Goal: Task Accomplishment & Management: Use online tool/utility

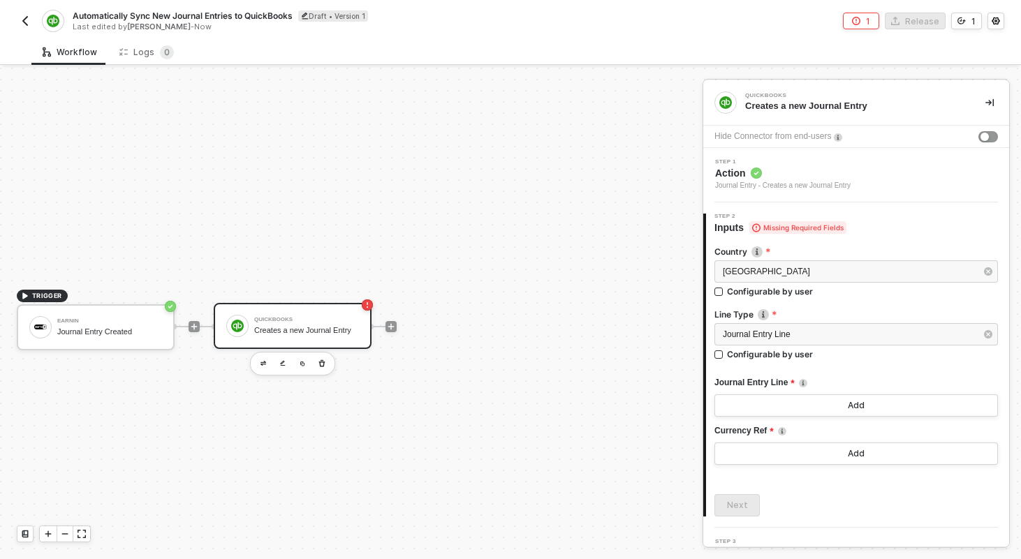
scroll to position [26, 0]
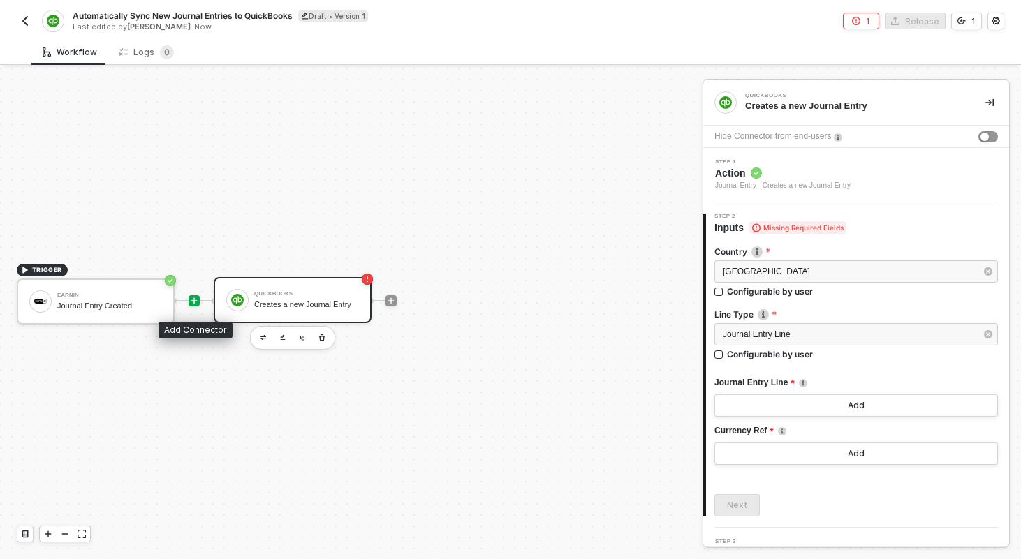
click at [197, 304] on icon "icon-play" at bounding box center [194, 301] width 8 height 8
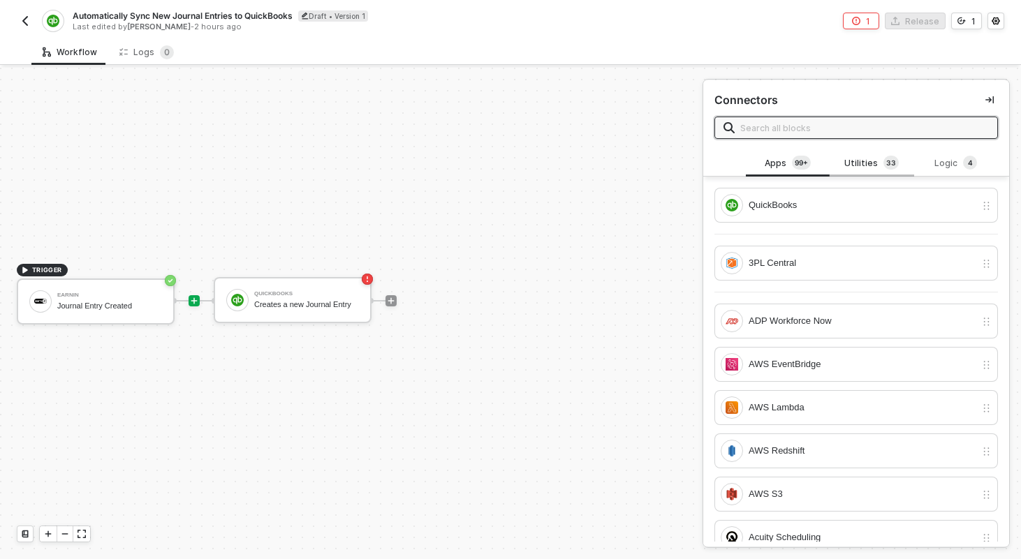
click at [883, 154] on div "Utilities 3 3" at bounding box center [872, 163] width 84 height 27
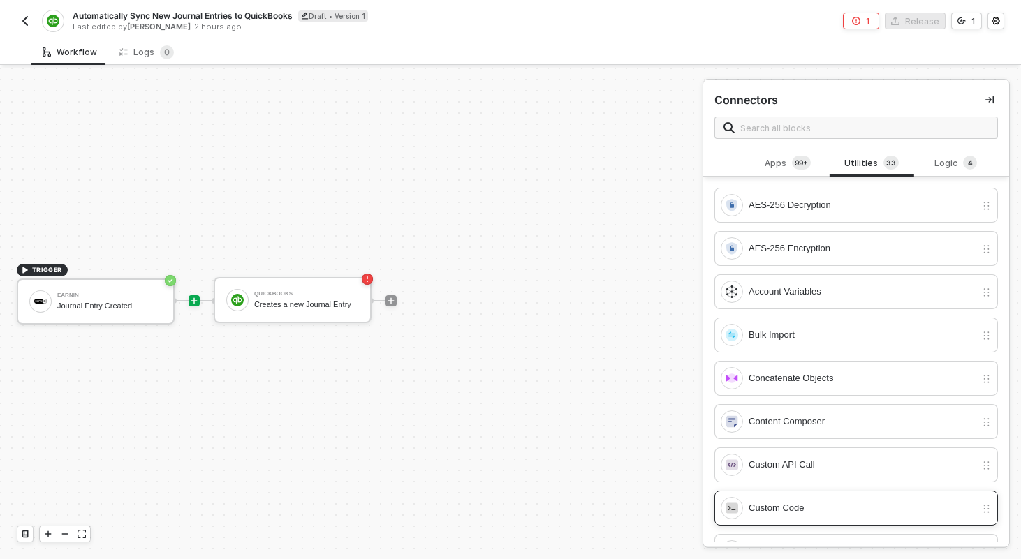
click at [785, 501] on div "Custom Code" at bounding box center [862, 508] width 227 height 15
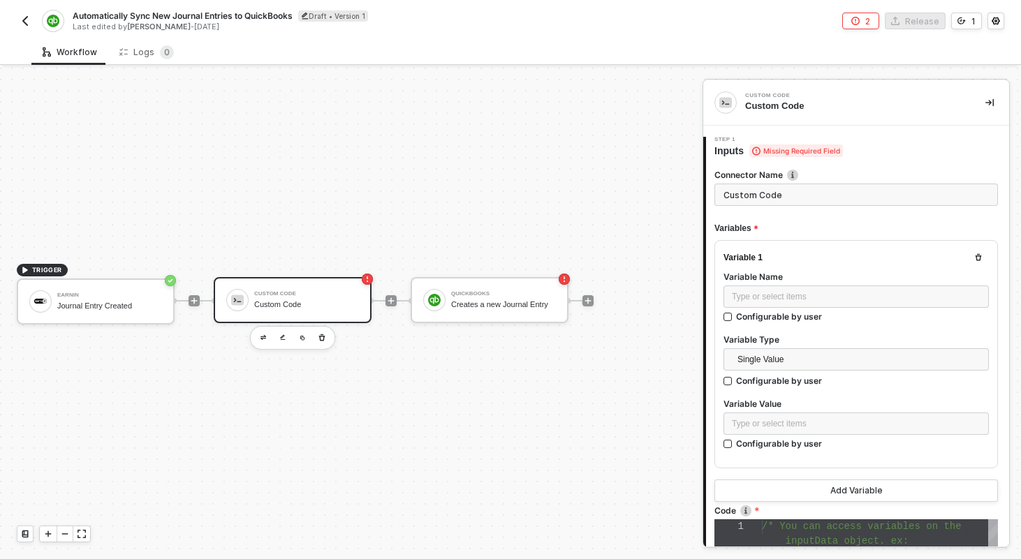
scroll to position [88, 0]
click at [793, 302] on div "Type or select items ﻿" at bounding box center [855, 297] width 265 height 22
click at [799, 198] on input "Custom Code" at bounding box center [856, 195] width 284 height 22
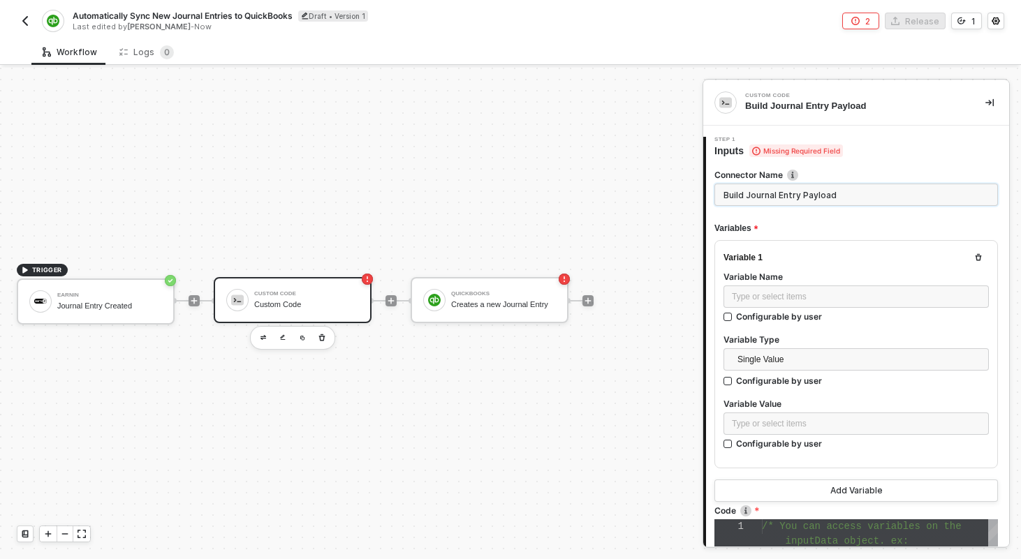
type input "Build Journal Entry Payload"
click at [821, 291] on div "Type or select items ﻿" at bounding box center [856, 297] width 249 height 13
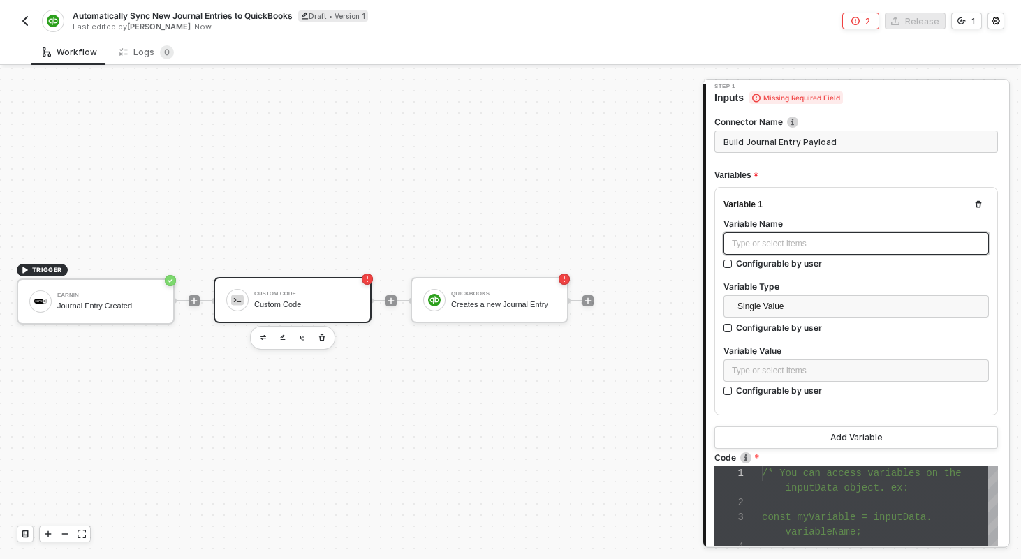
scroll to position [57, 0]
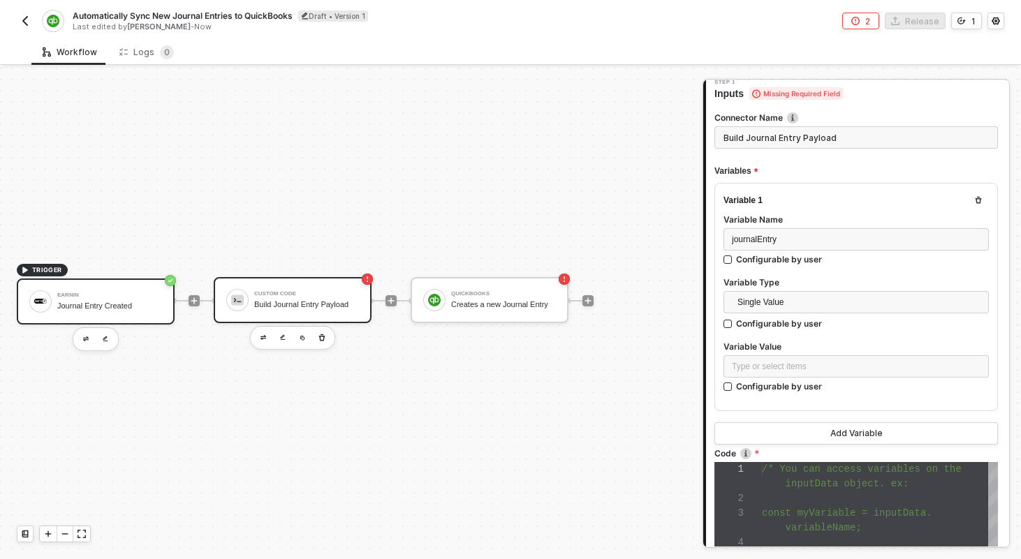
click at [101, 288] on div "Earnin Journal Entry Created" at bounding box center [109, 301] width 105 height 27
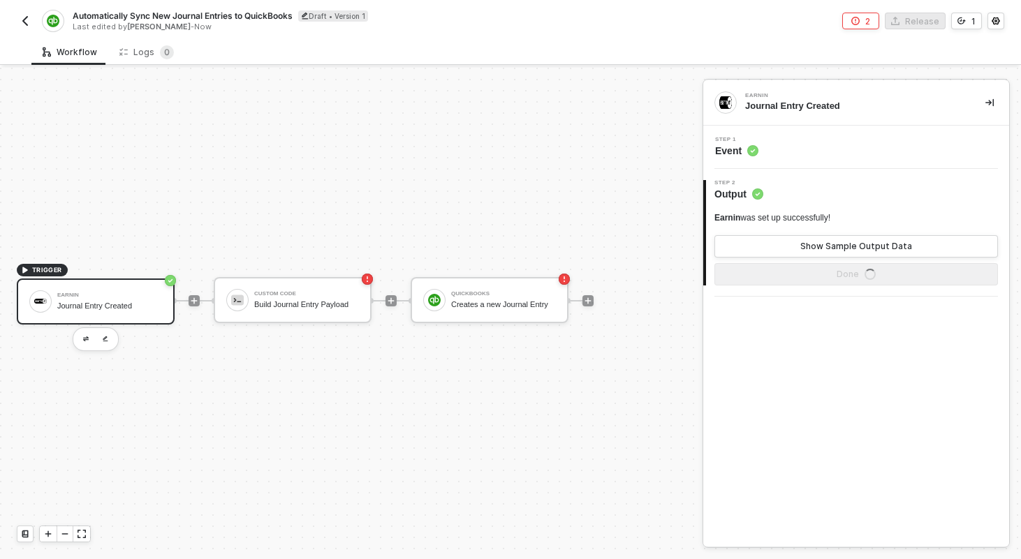
click at [892, 142] on div "Step 1 Event" at bounding box center [858, 147] width 302 height 21
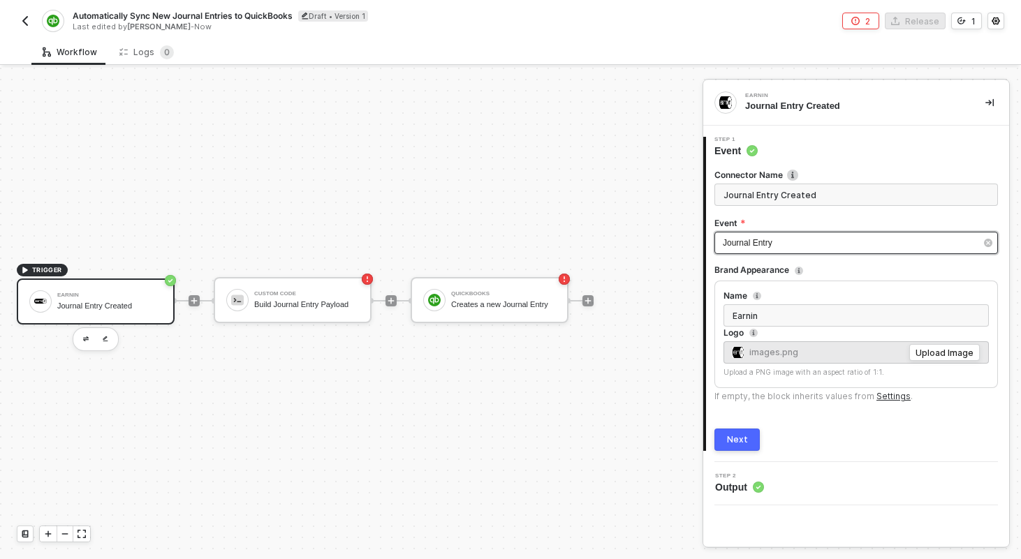
click at [772, 233] on div "Journal Entry" at bounding box center [856, 243] width 284 height 22
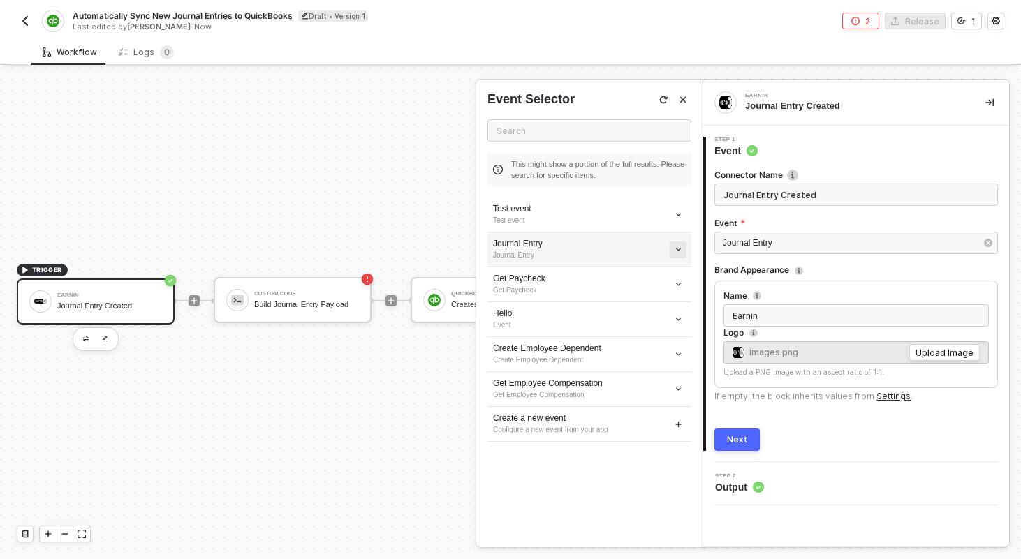
click at [682, 223] on button "button" at bounding box center [678, 215] width 17 height 17
click at [601, 280] on span "Edit" at bounding box center [628, 276] width 92 height 12
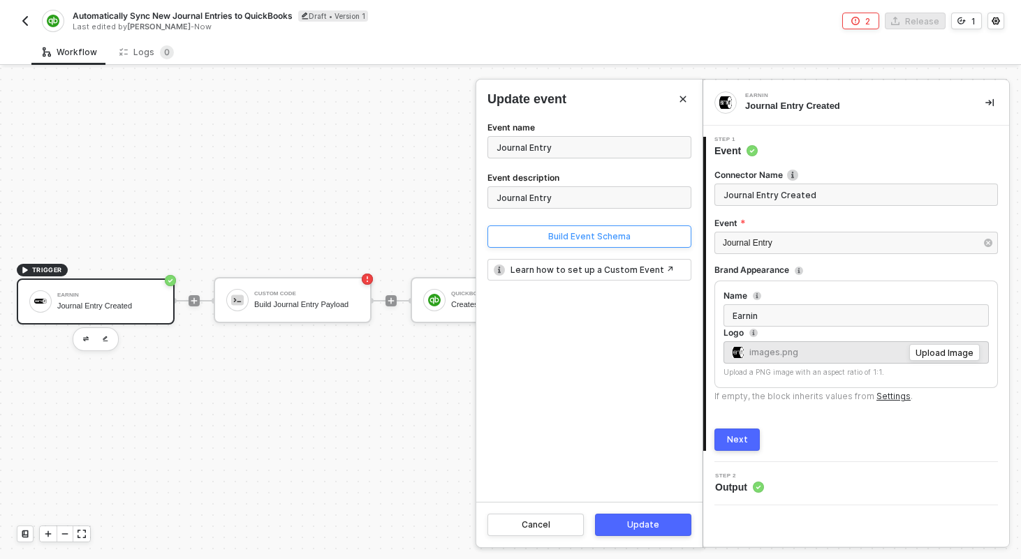
click at [582, 244] on button "Build Event Schema" at bounding box center [589, 237] width 204 height 22
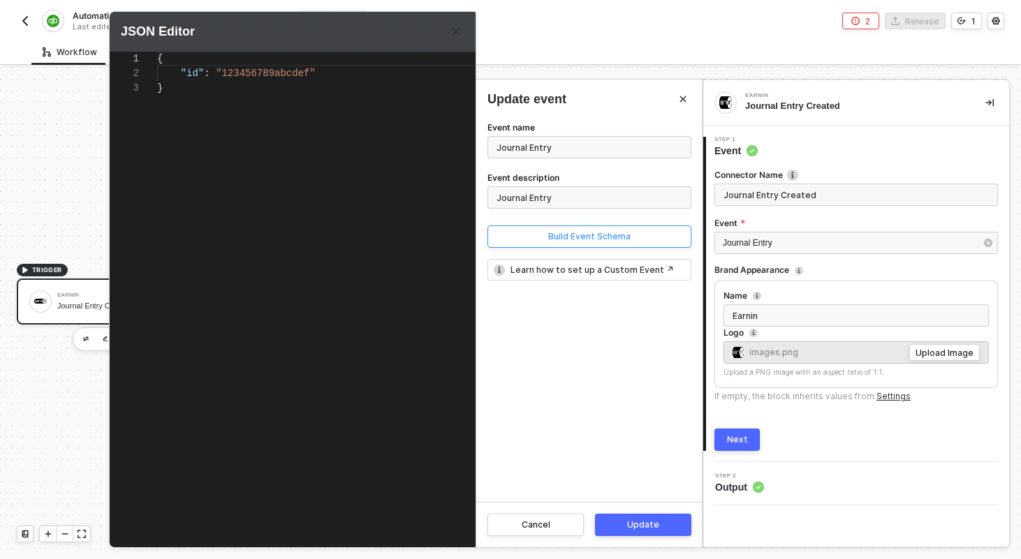
scroll to position [29, 0]
click at [366, 182] on div "{ "id" : "123456789abcdef" }" at bounding box center [343, 290] width 372 height 476
paste textarea ""name": "Cash" } } } ] };"
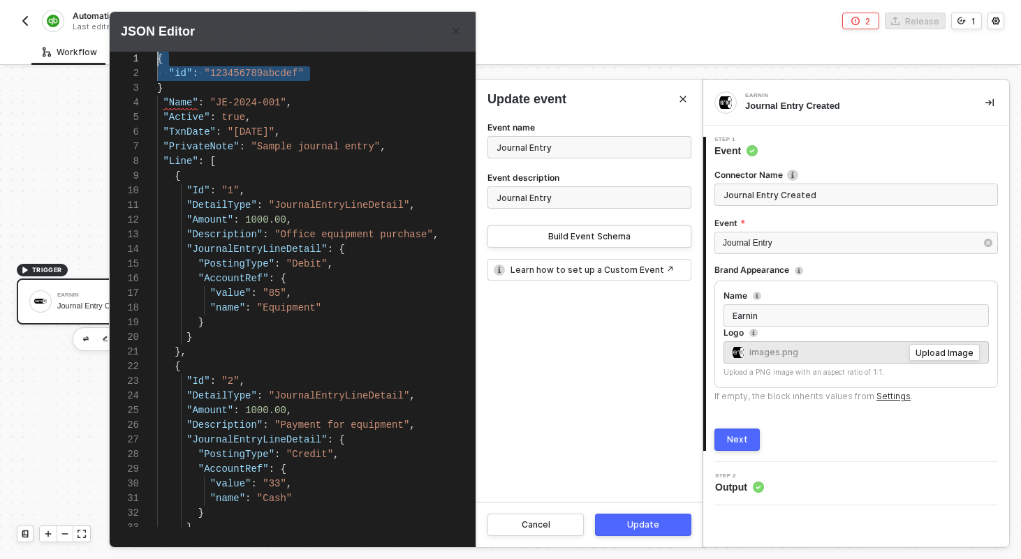
scroll to position [0, 0]
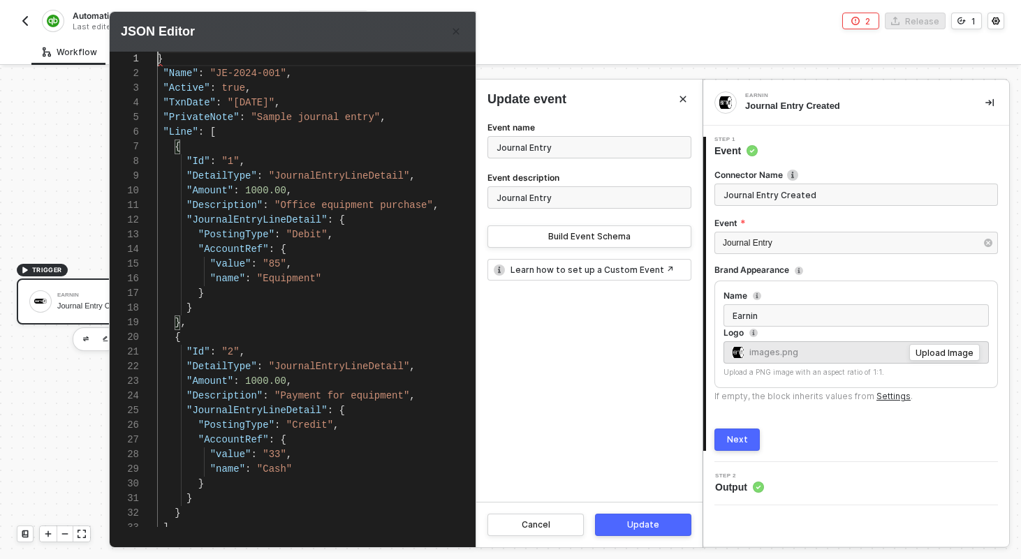
click at [349, 112] on span ""Sample journal entry"" at bounding box center [315, 117] width 129 height 11
click at [349, 181] on span ""JournalEntryLineDetail"" at bounding box center [339, 175] width 141 height 11
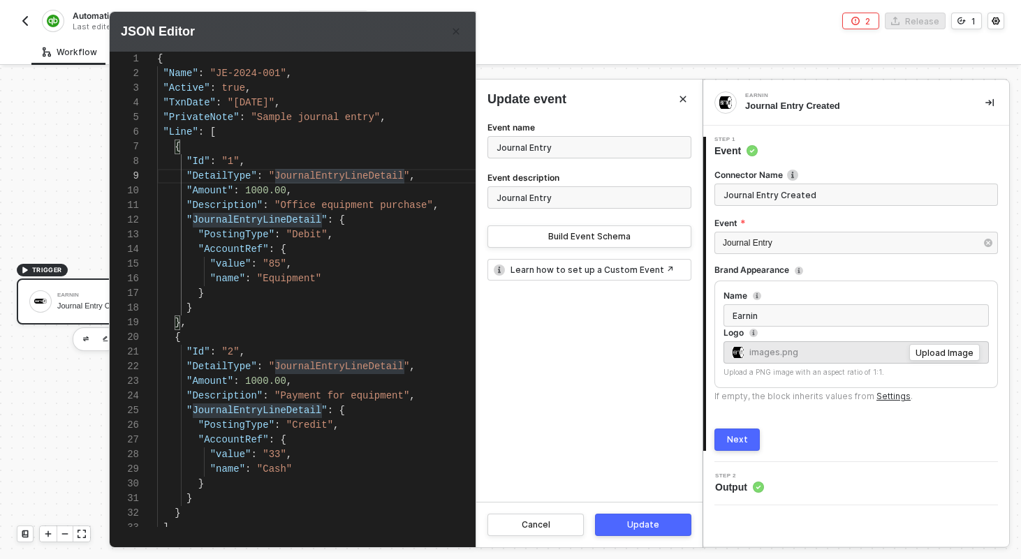
type textarea "{ "Name": "JE-2024-001", "Active": true, "TxnDate": "[DATE]", "PrivateNote": "S…"
click at [645, 520] on div "Update" at bounding box center [643, 525] width 32 height 11
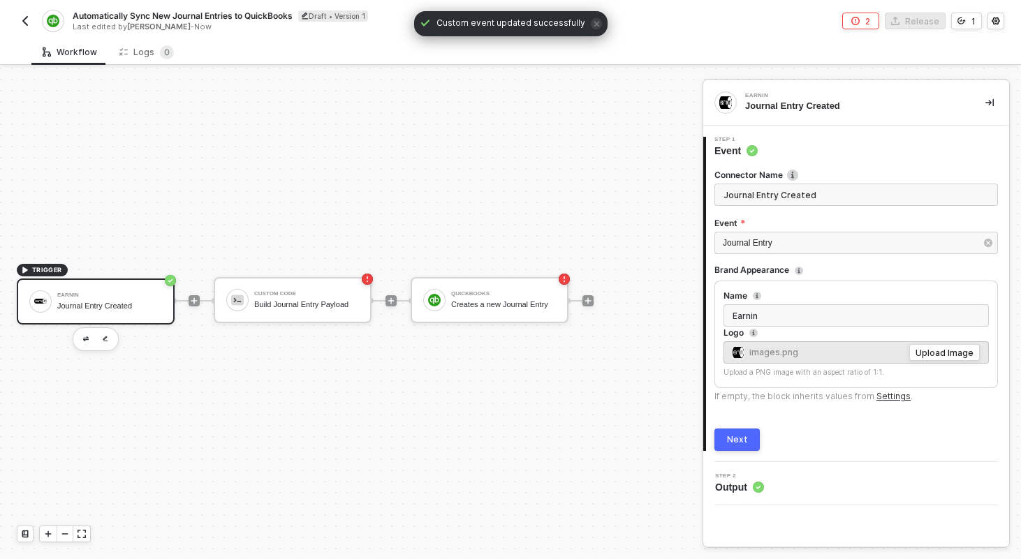
click at [739, 440] on div "Next" at bounding box center [737, 439] width 21 height 11
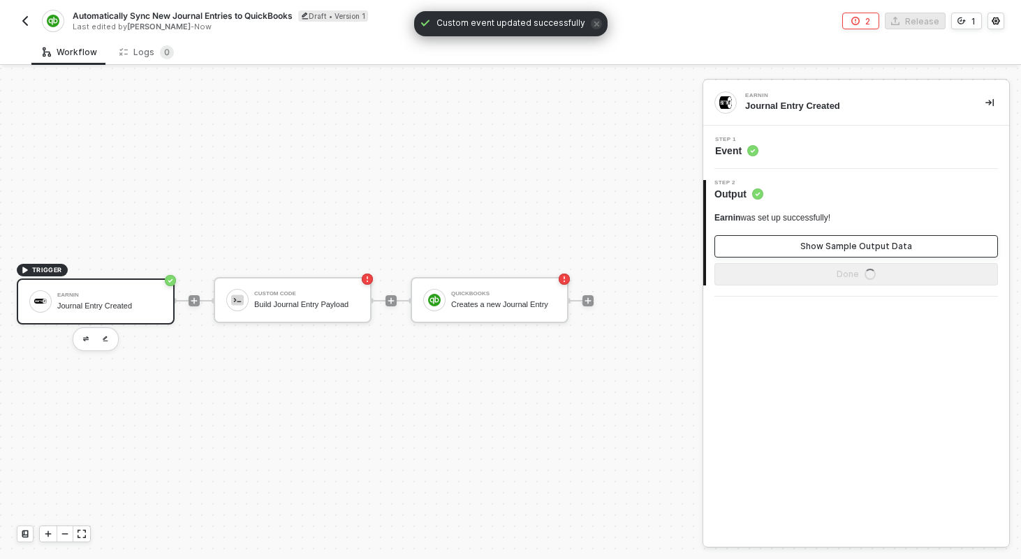
click at [826, 250] on div "Show Sample Output Data" at bounding box center [856, 246] width 112 height 11
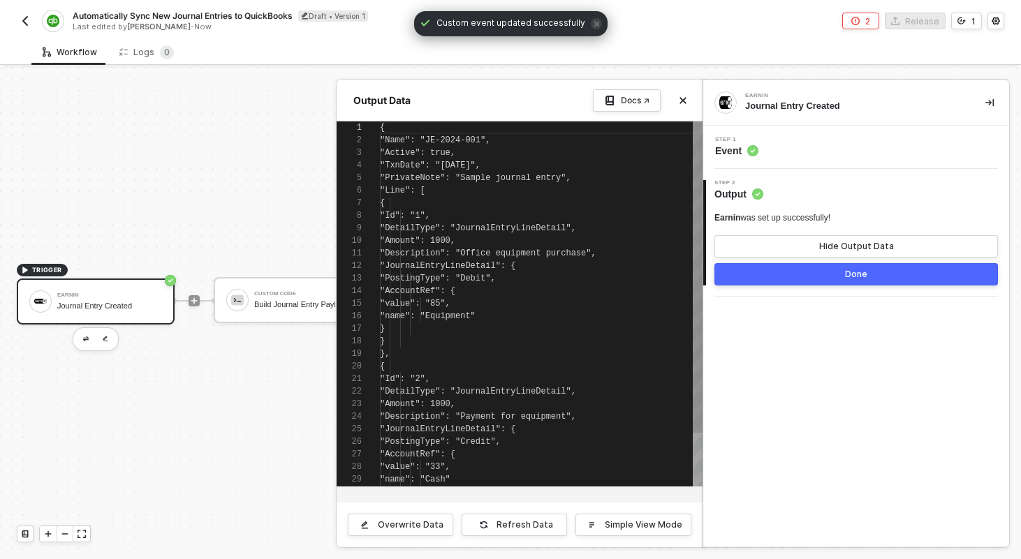
scroll to position [126, 0]
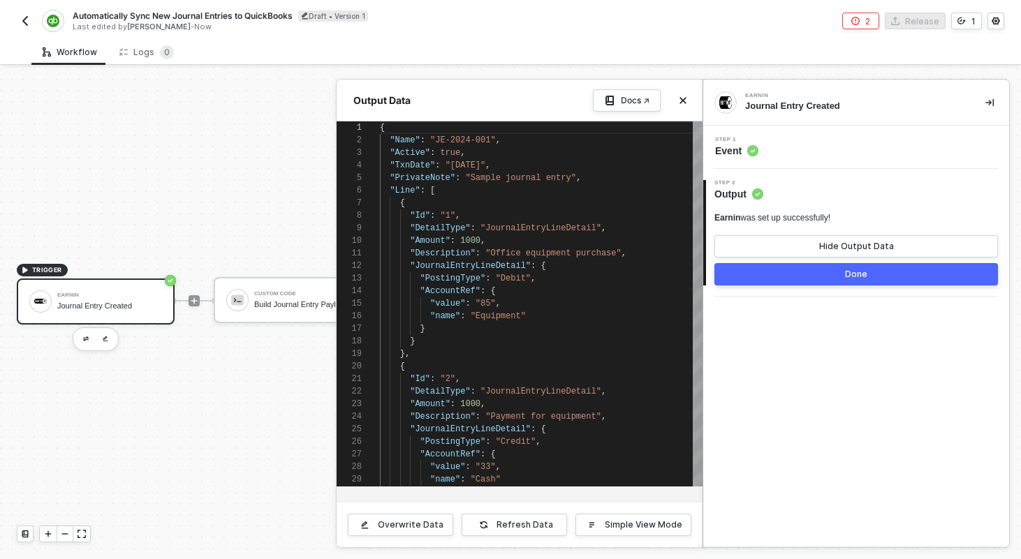
click at [806, 274] on button "Done" at bounding box center [856, 274] width 284 height 22
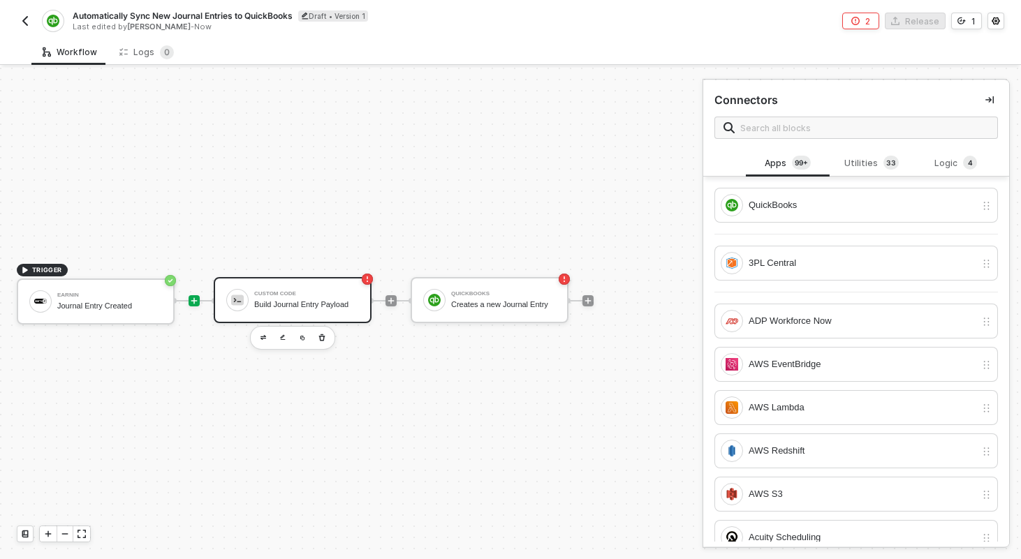
click at [261, 291] on div "Custom Code" at bounding box center [306, 294] width 105 height 6
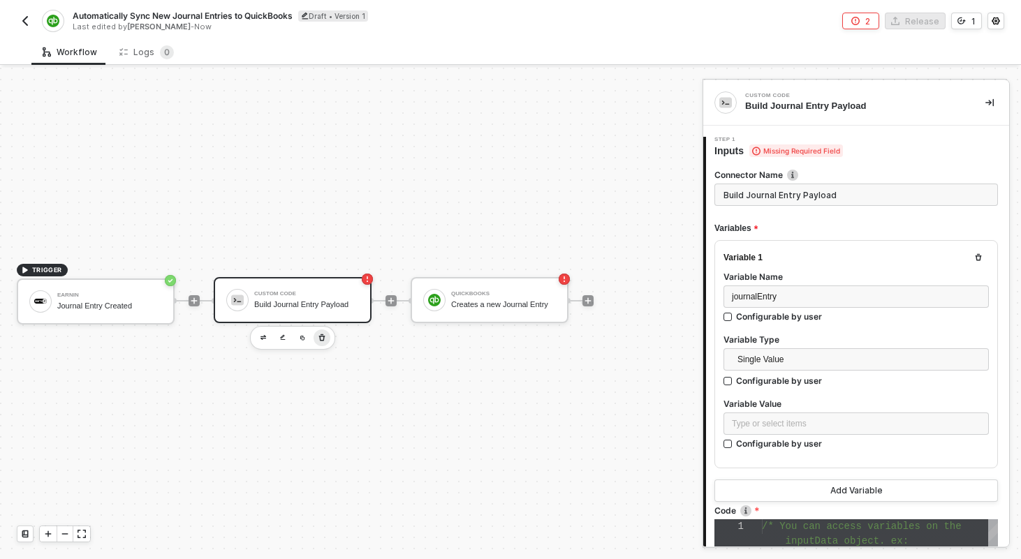
scroll to position [88, 0]
click at [321, 337] on icon "button" at bounding box center [322, 337] width 8 height 11
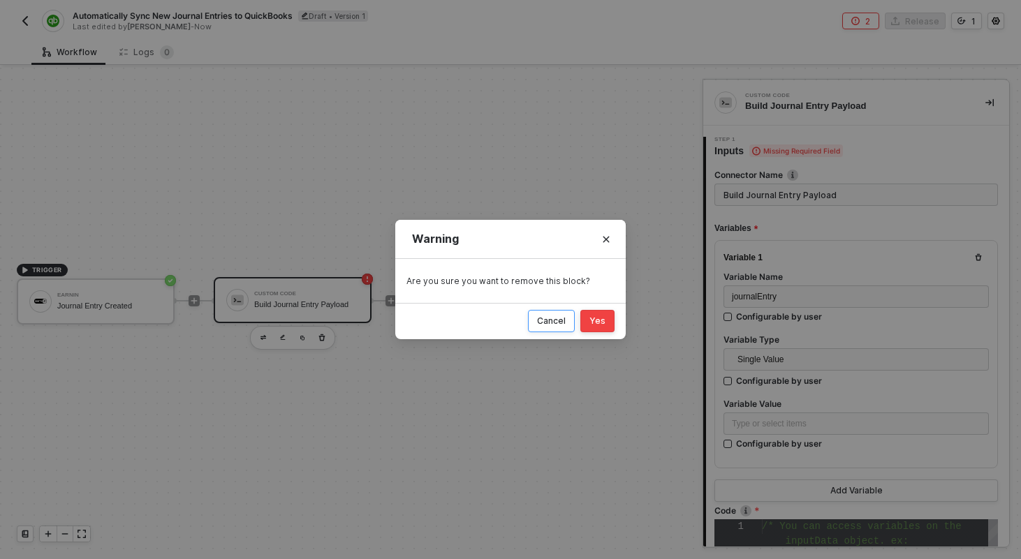
click at [550, 318] on div "Cancel" at bounding box center [551, 321] width 29 height 11
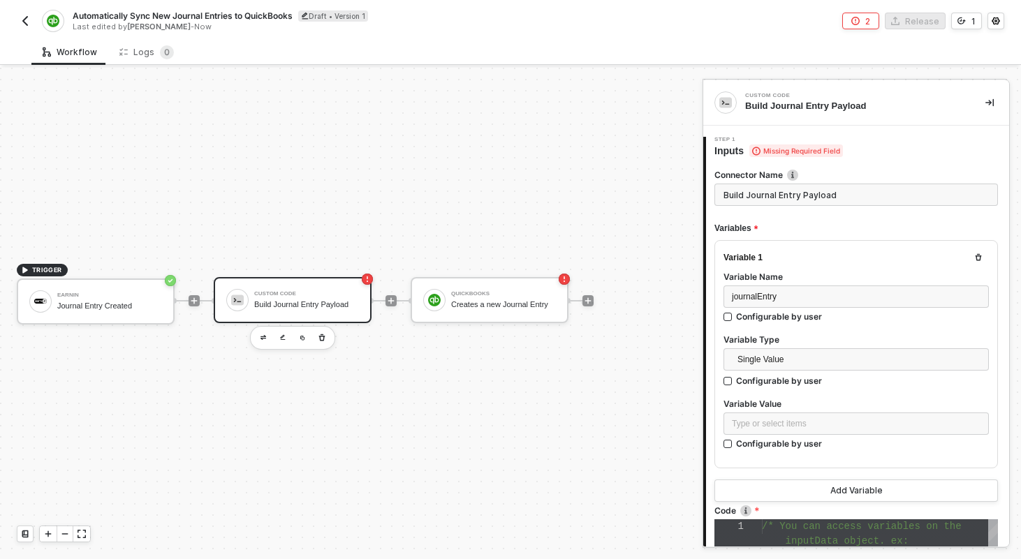
click at [364, 284] on div "Custom Code Build Journal Entry Payload" at bounding box center [293, 300] width 158 height 46
click at [787, 367] on span "Single Value" at bounding box center [858, 359] width 243 height 21
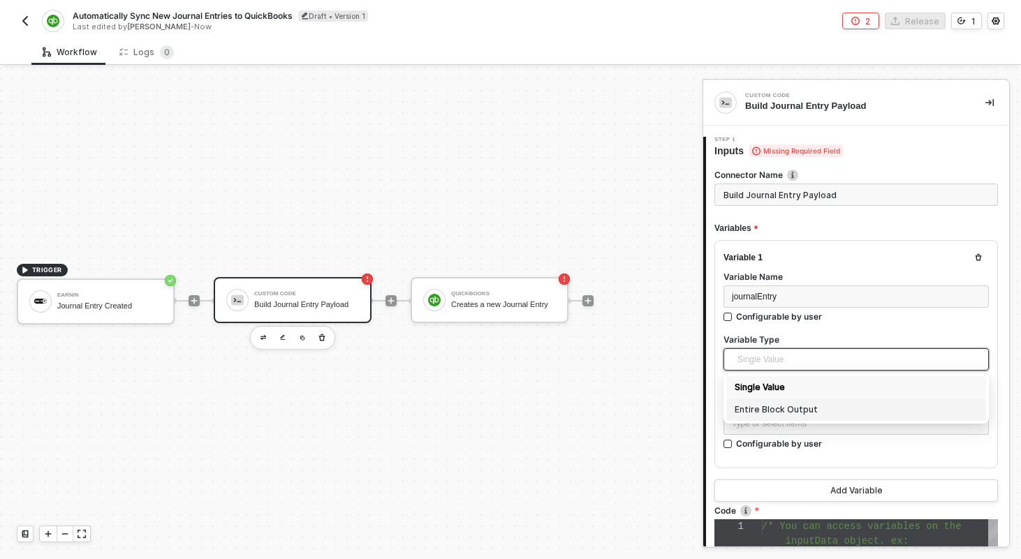
click at [777, 405] on div "Entire Block Output" at bounding box center [856, 409] width 243 height 15
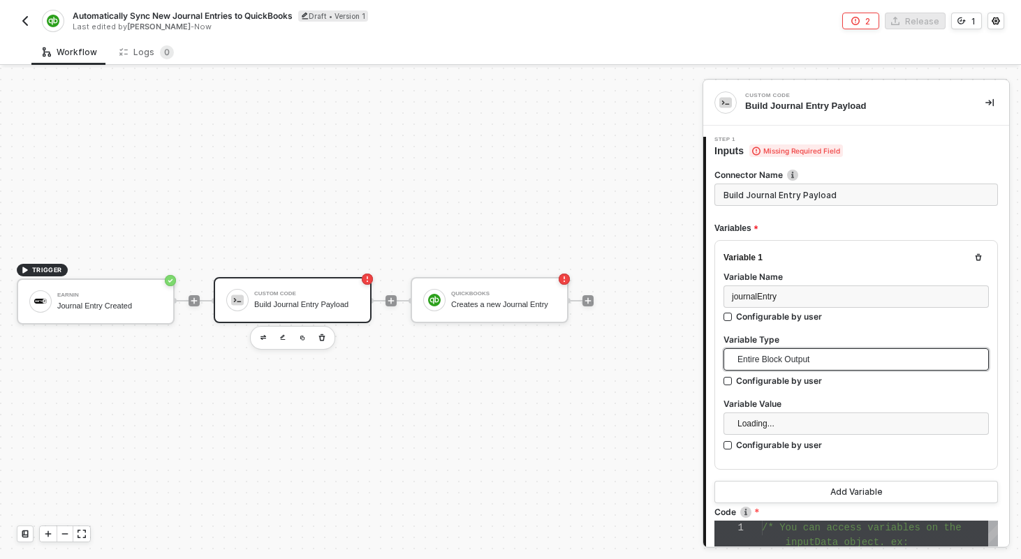
click at [775, 434] on div "Loading..." at bounding box center [855, 426] width 265 height 27
click at [775, 413] on div "Search" at bounding box center [855, 424] width 265 height 22
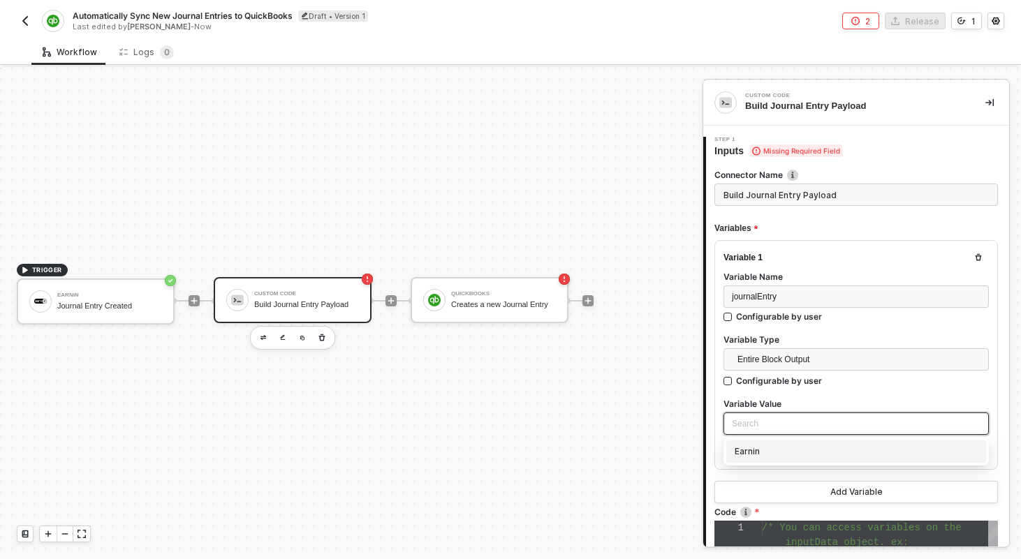
click at [762, 450] on div "Earnin" at bounding box center [856, 451] width 243 height 15
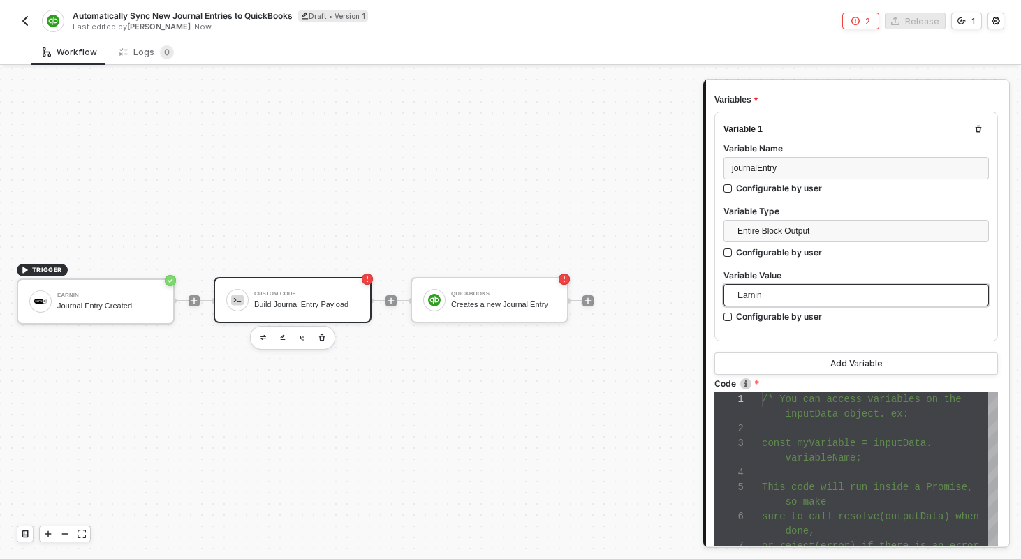
scroll to position [130, 0]
click at [764, 451] on span at bounding box center [774, 456] width 24 height 11
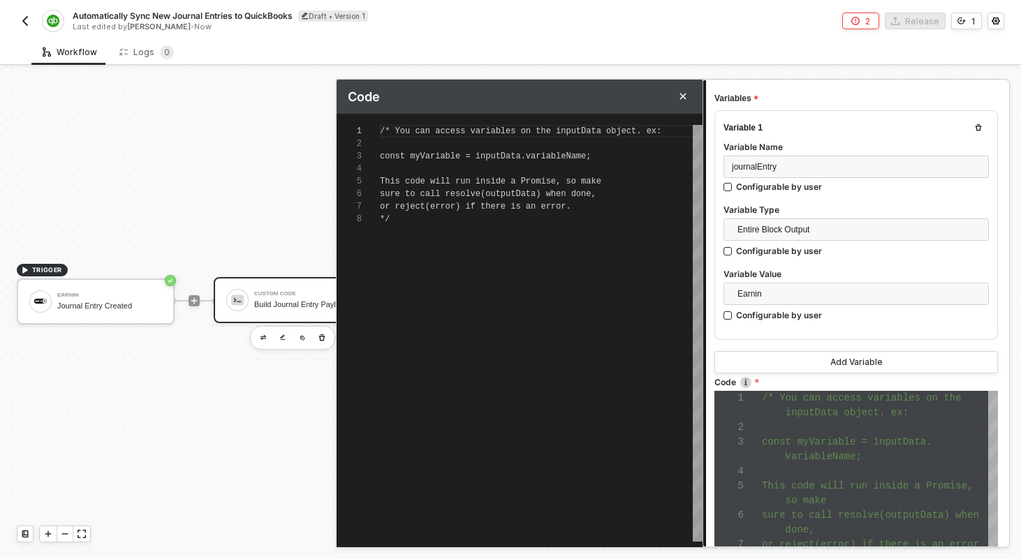
scroll to position [88, 0]
click at [618, 273] on div "/* You can access variables on the inputData objec t. ex: const myVariable = in…" at bounding box center [541, 333] width 323 height 417
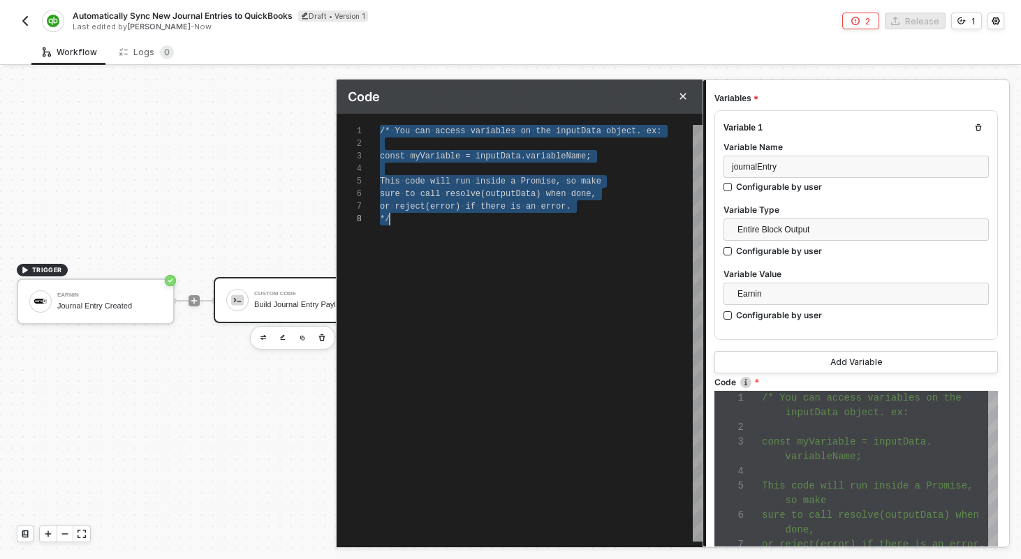
type textarea "R"
type textarea "RE"
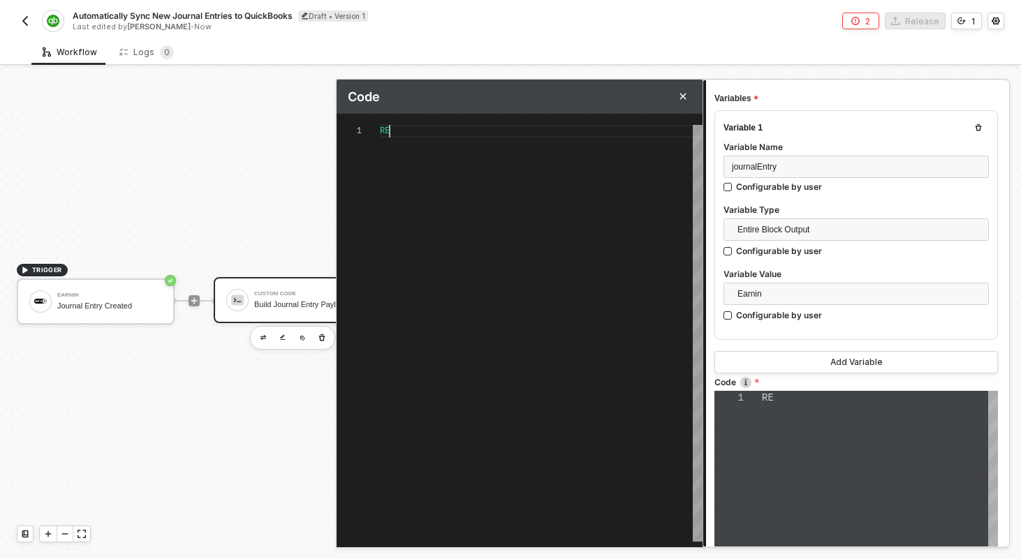
type textarea "RES"
type textarea "RESO"
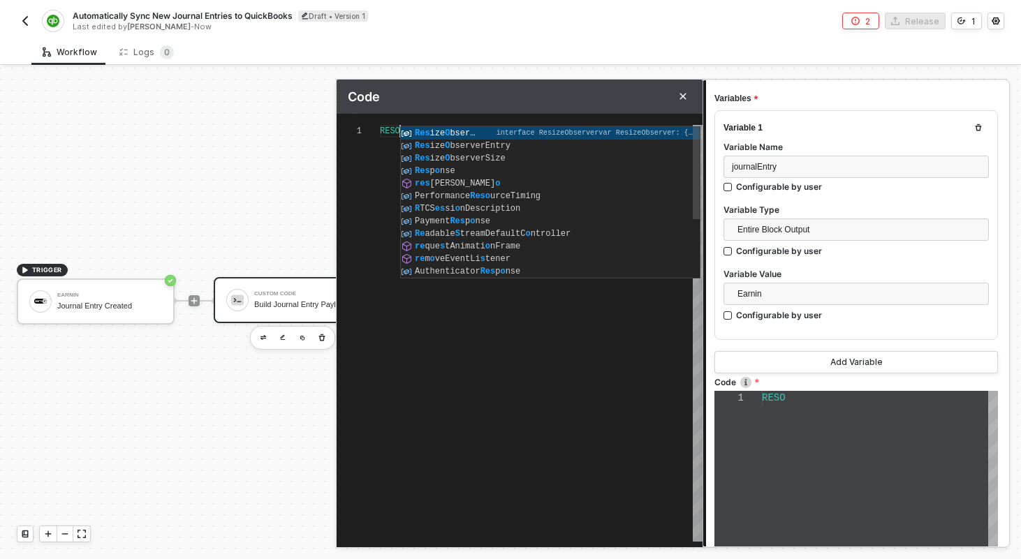
type textarea "RESOL"
type textarea "RESOLV"
type textarea "RESOLVE"
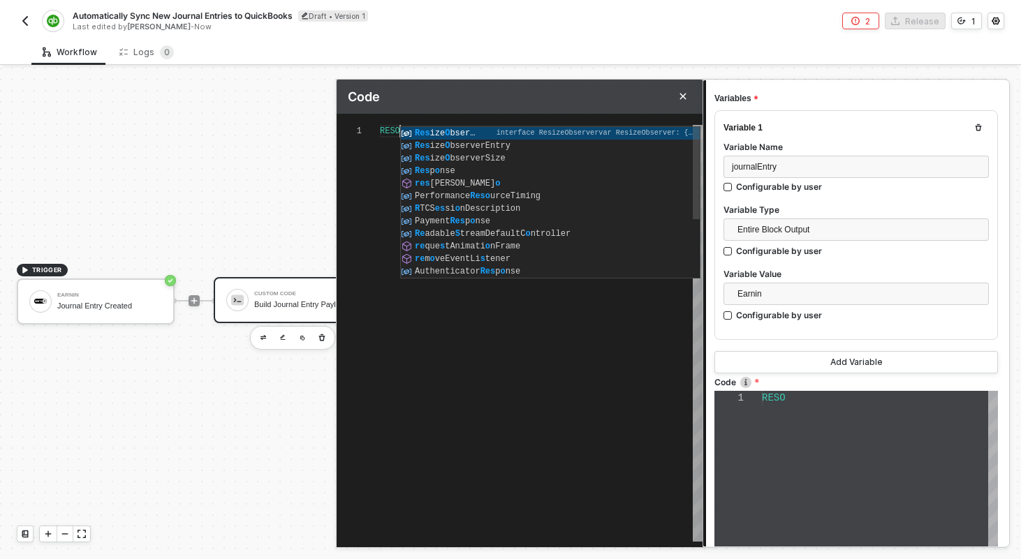
type textarea "RESOLVE"
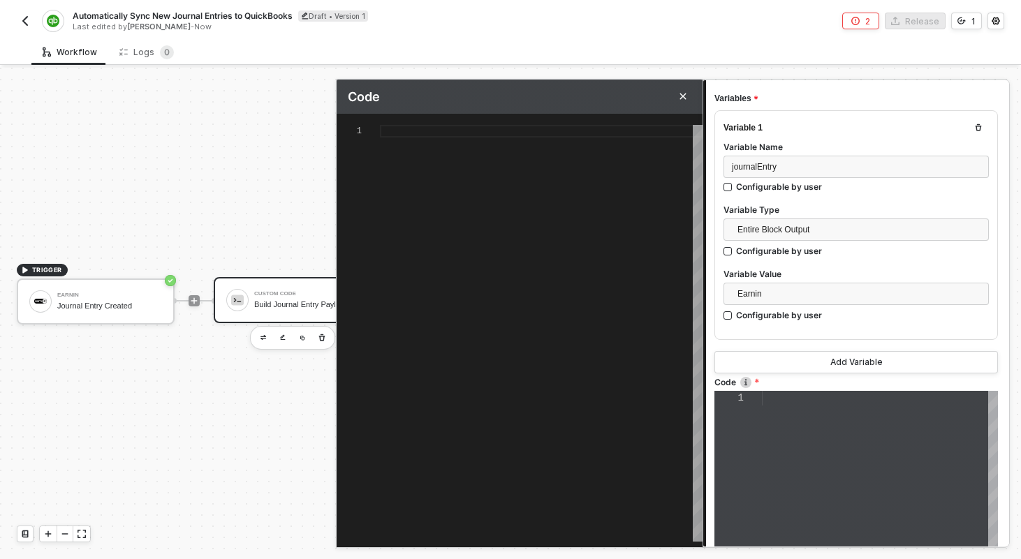
type textarea "r"
type textarea "re"
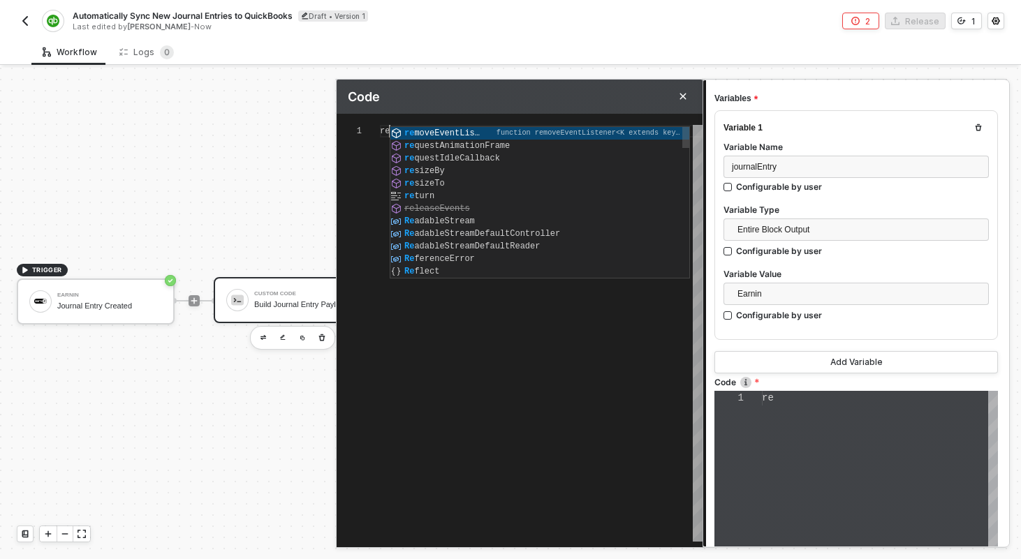
type textarea "res"
type textarea "reso"
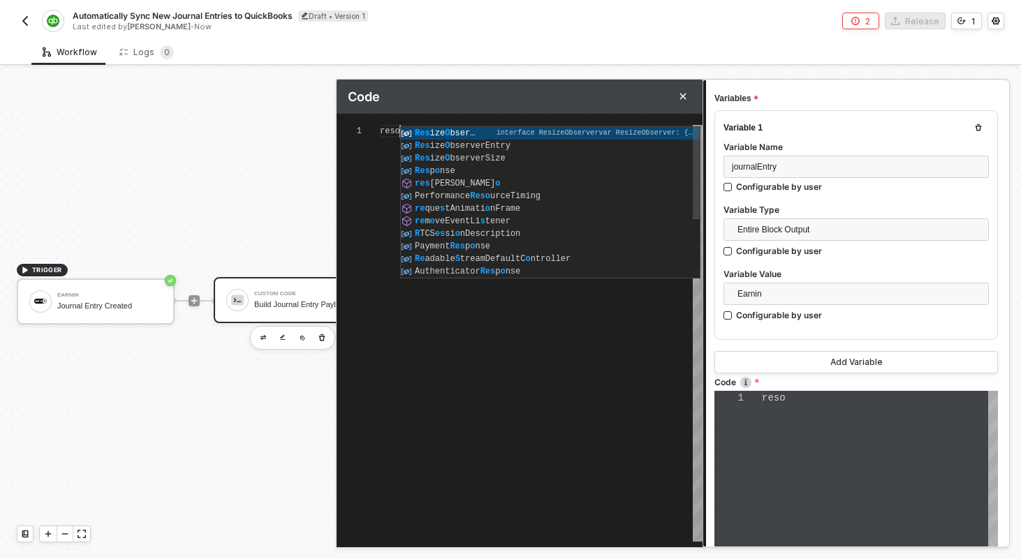
type textarea "resol"
type textarea "resolv"
type textarea "resolve"
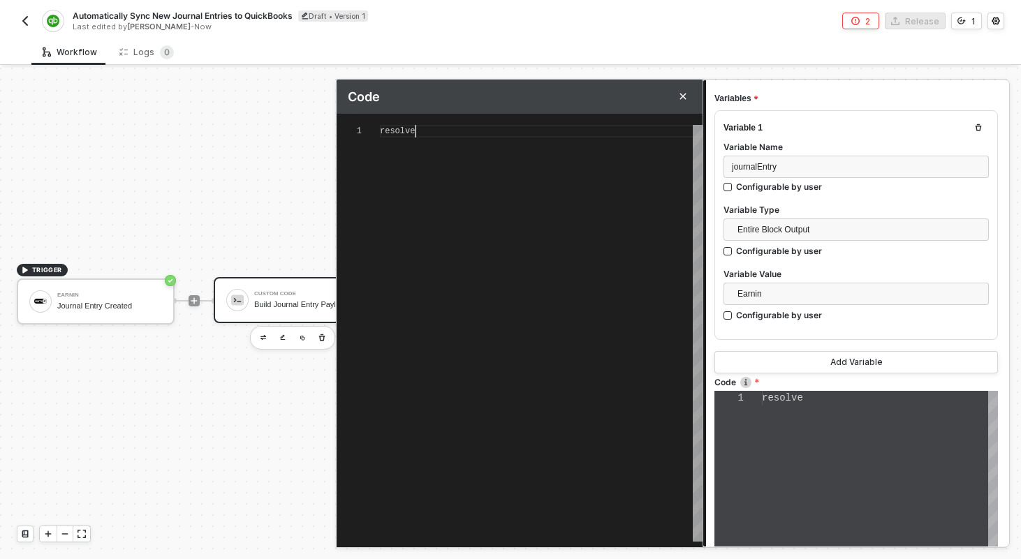
type textarea "resolve()"
type textarea "resolve(i)"
type textarea "resolve(in)"
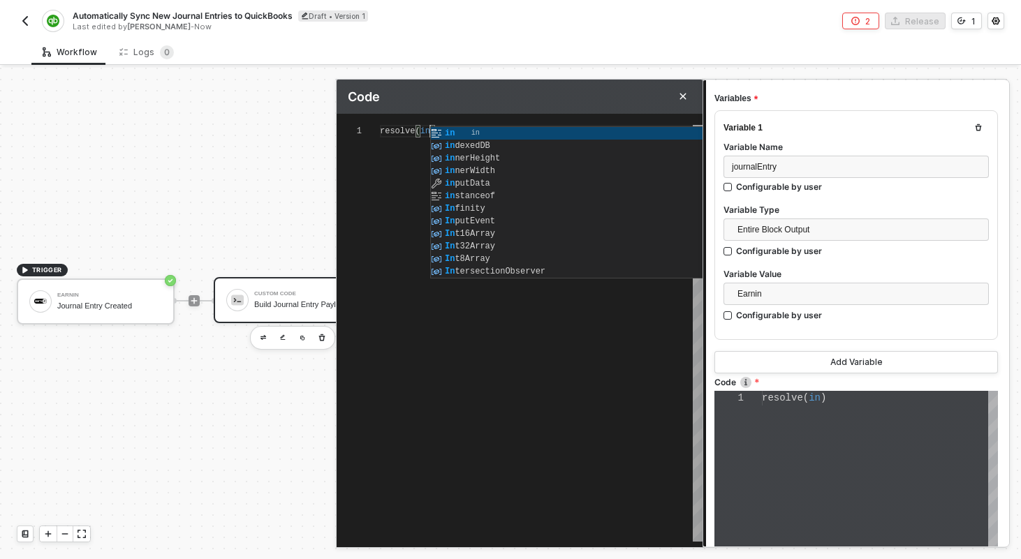
type textarea "resolve(inp)"
type textarea "resolve(inpu)"
type textarea "resolve(input)"
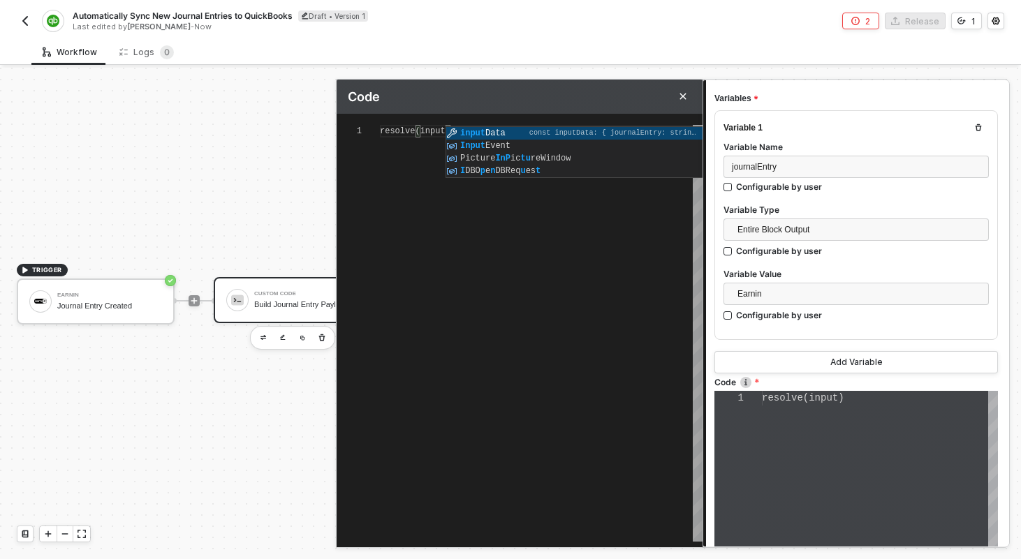
type textarea "resolve(inputData)"
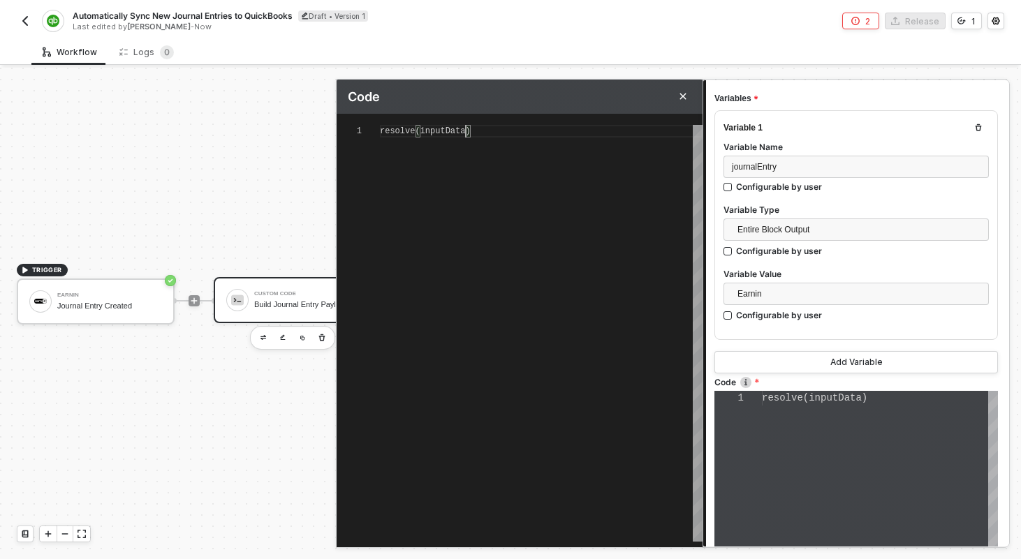
type textarea "resolve(inputData.)"
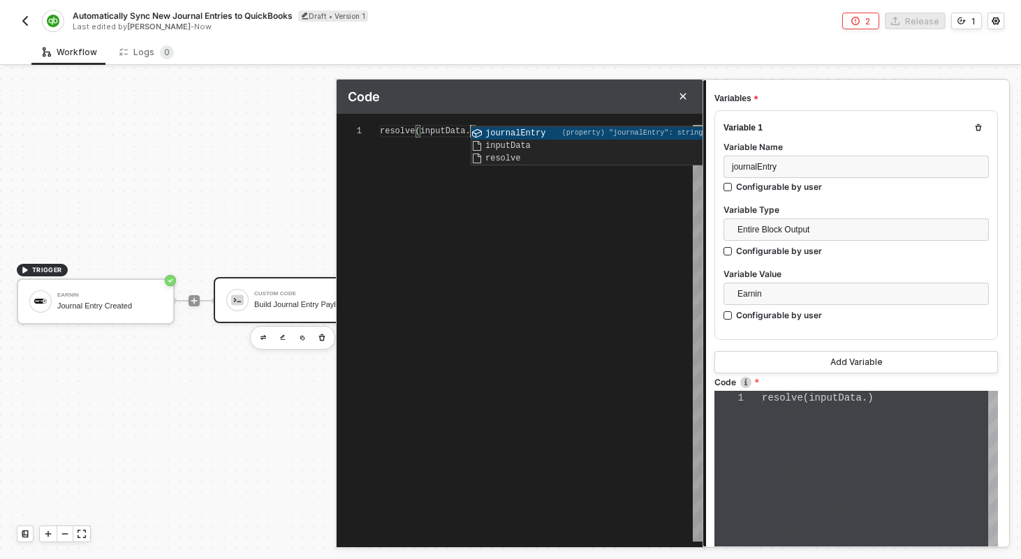
type textarea "resolve(inputData.j)"
type textarea "resolve([DOMAIN_NAME])"
type textarea "resolve(inputData.jou)"
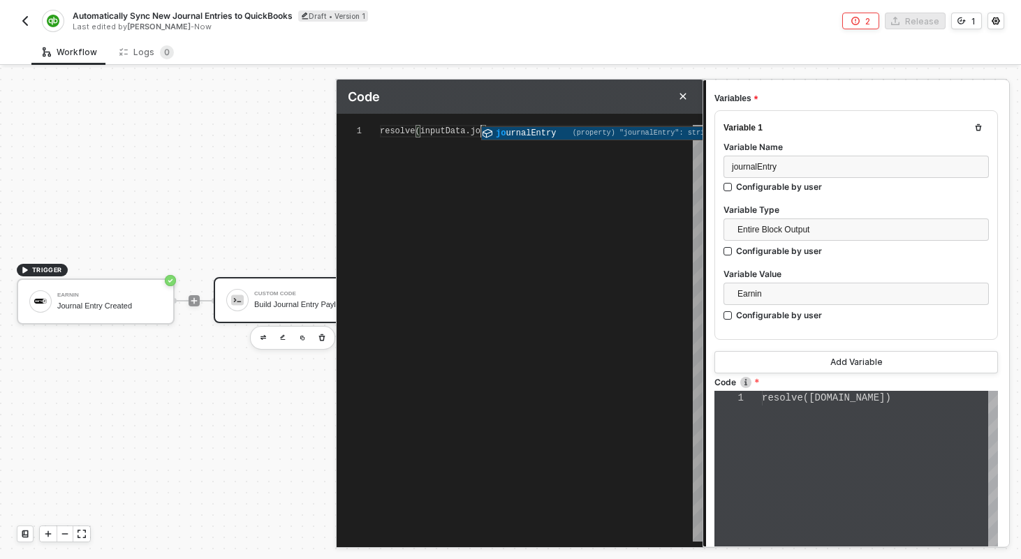
type textarea "resolve(inputData.jour)"
type textarea "resolve(inputData.journ)"
type textarea "resolve(inputData.journalEntry)"
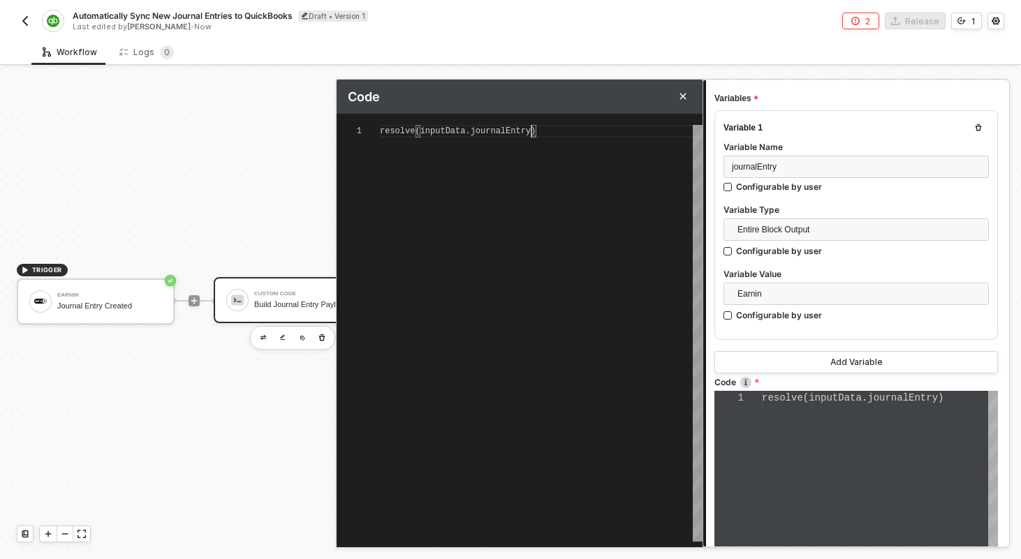
type textarea "resolve(inputData.journalEntry);"
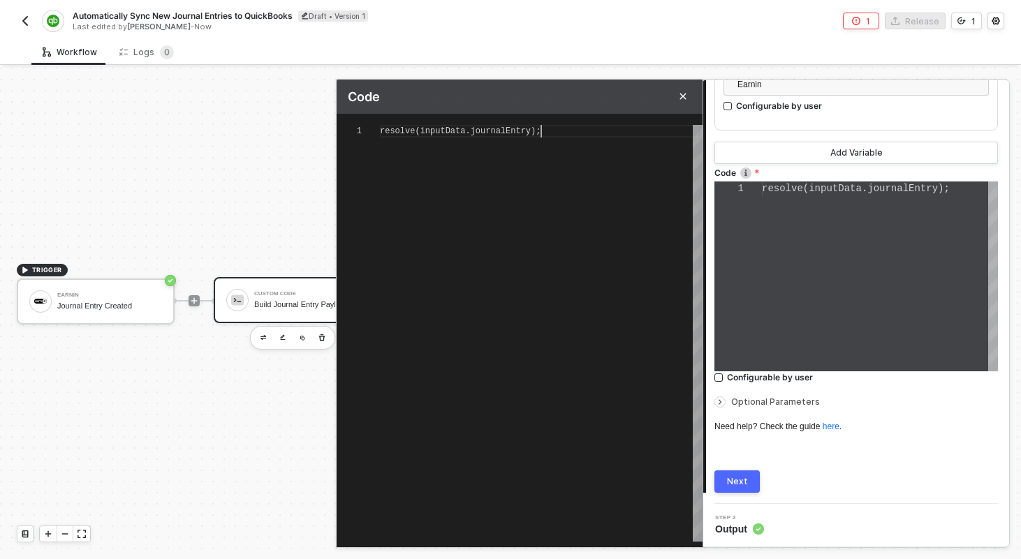
click at [753, 404] on span "Optional Parameters" at bounding box center [775, 402] width 89 height 10
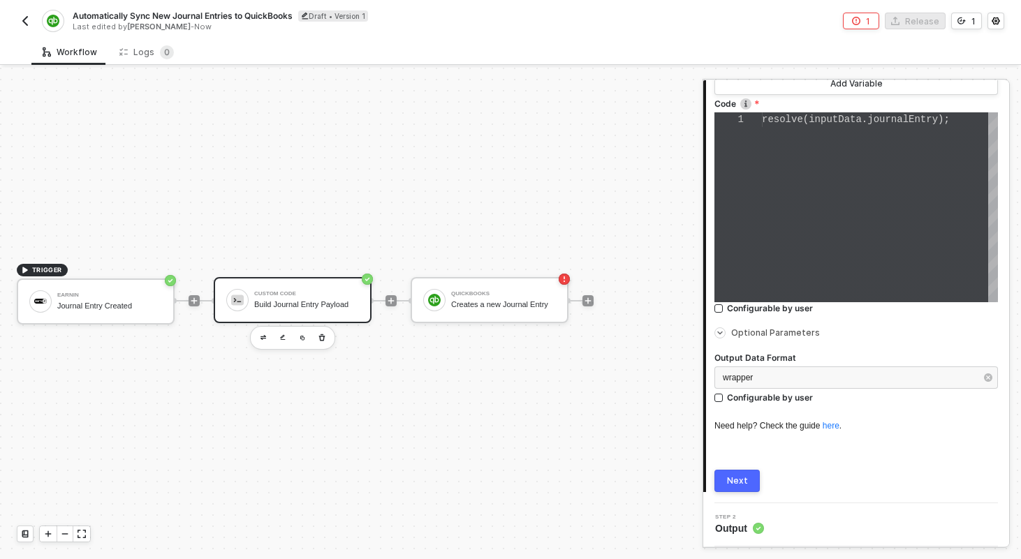
scroll to position [408, 0]
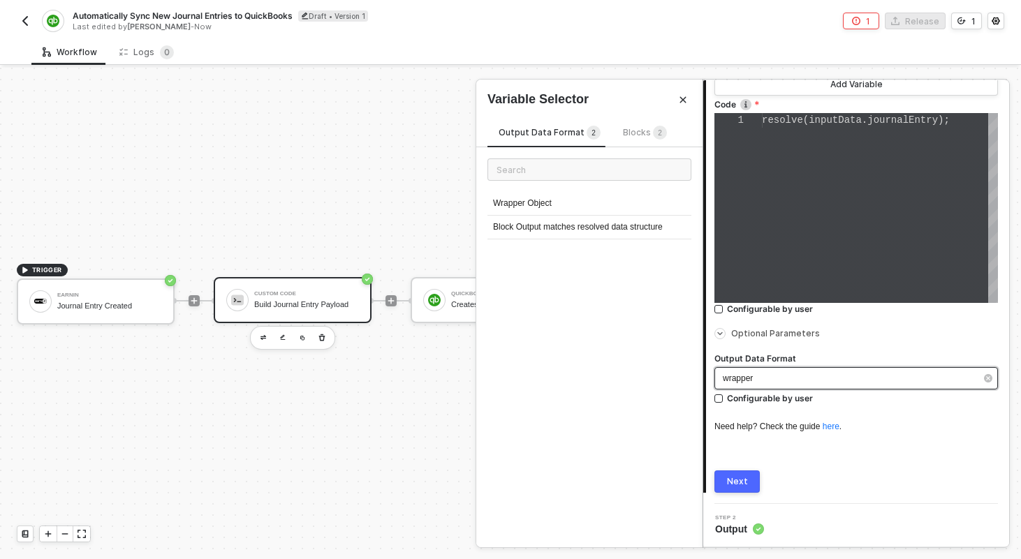
click at [756, 383] on div "wrapper" at bounding box center [849, 378] width 253 height 13
click at [541, 223] on div "Block Output matches resolved data structure" at bounding box center [589, 228] width 204 height 24
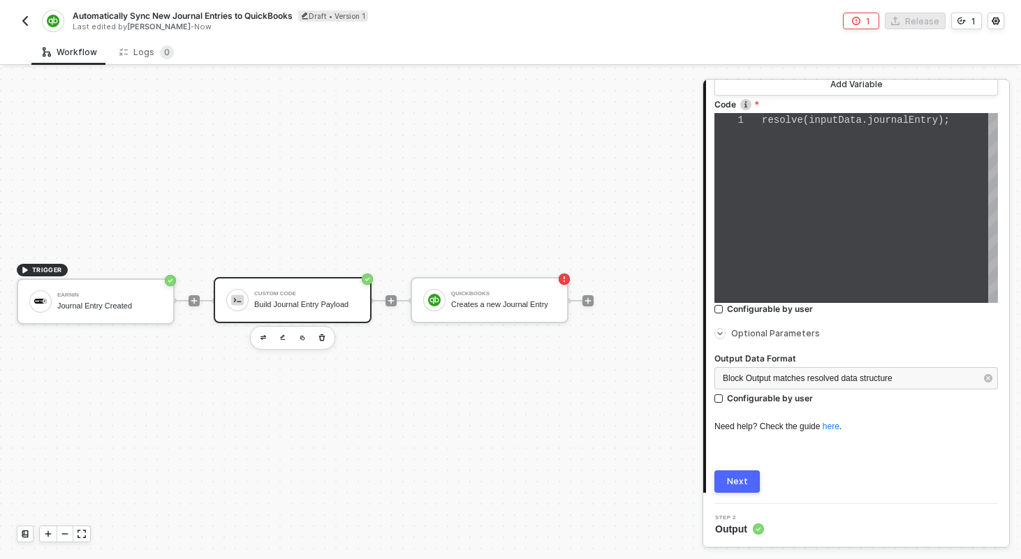
click at [740, 488] on button "Next" at bounding box center [736, 482] width 45 height 22
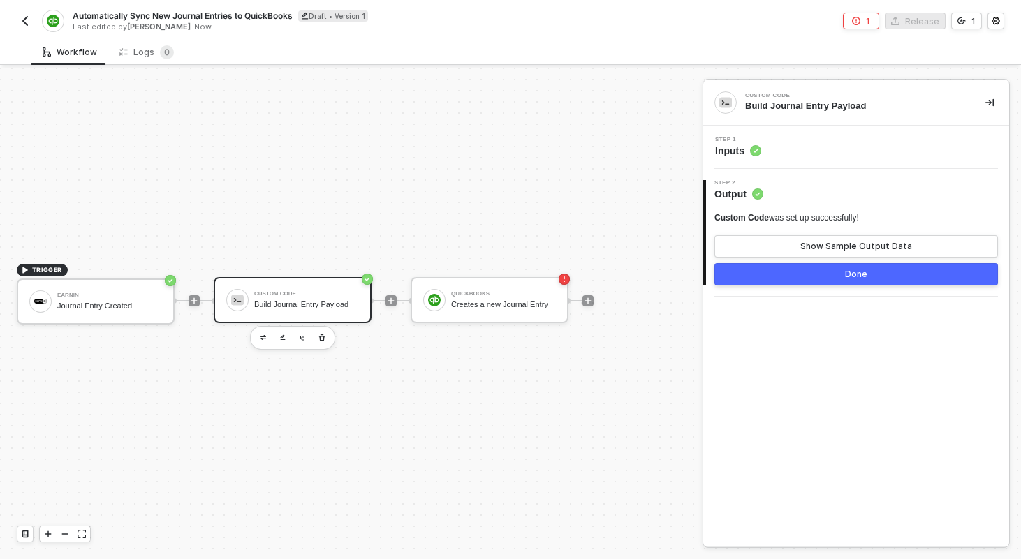
click at [757, 276] on button "Done" at bounding box center [856, 274] width 284 height 22
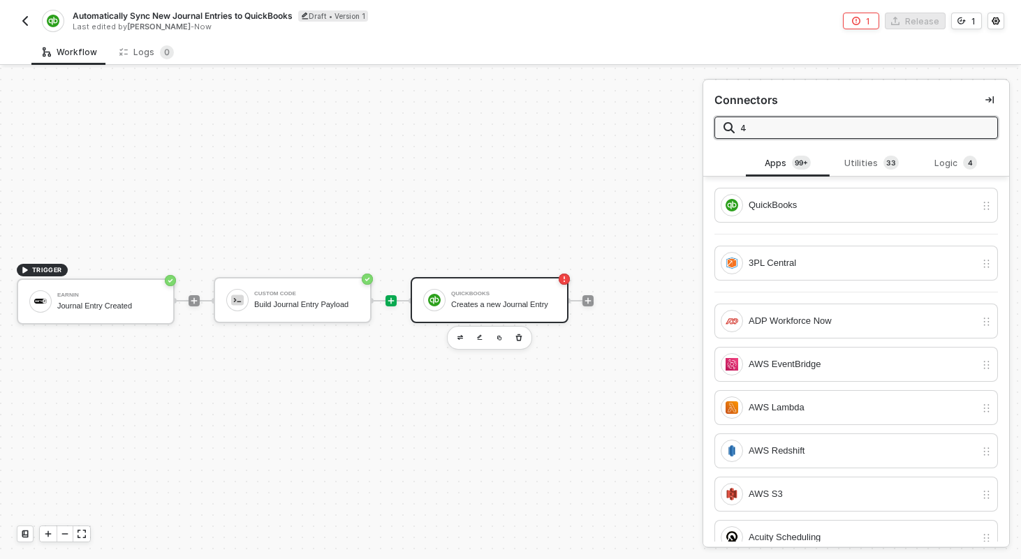
type input "4"
click at [512, 285] on div "QuickBooks Creates a new Journal Entry" at bounding box center [490, 300] width 158 height 46
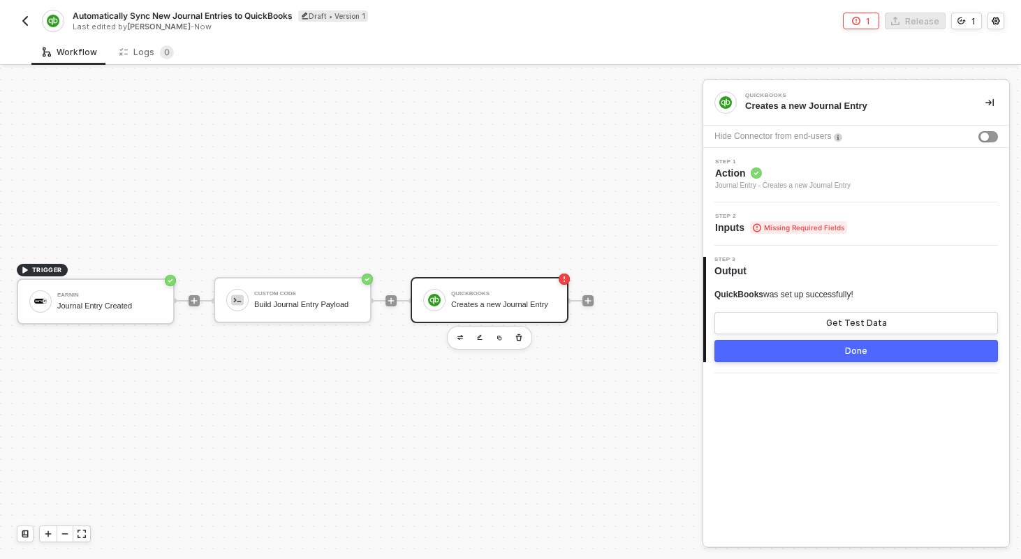
click at [870, 178] on div "Step 1 Action Journal Entry - Creates a new Journal Entry" at bounding box center [858, 175] width 302 height 32
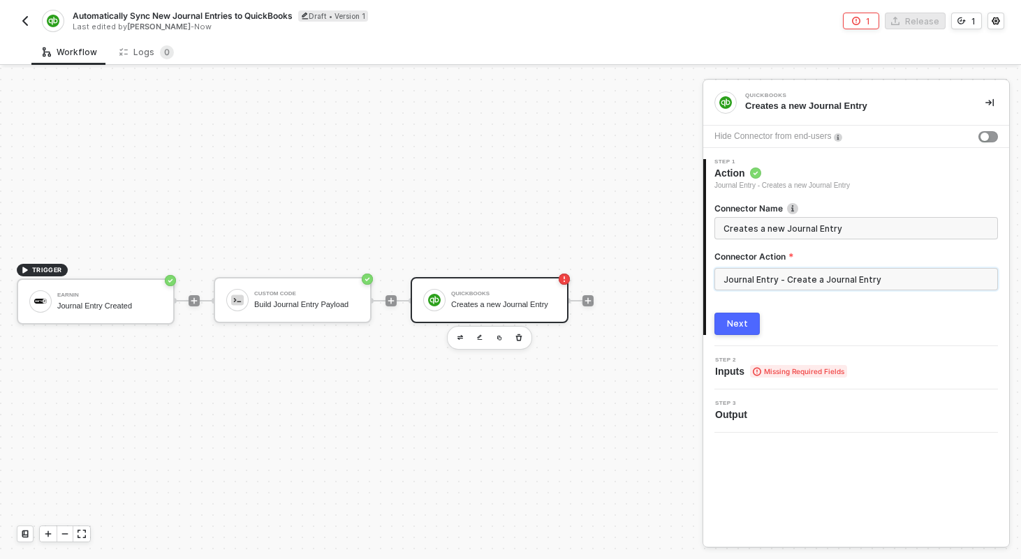
click at [782, 270] on input "Journal Entry - Create a Journal Entry" at bounding box center [856, 279] width 284 height 22
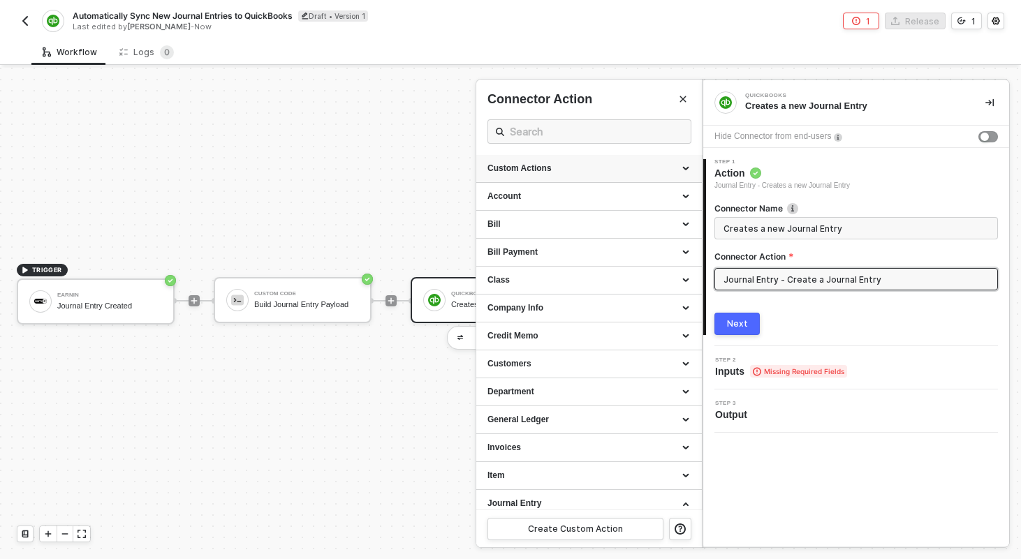
click at [689, 164] on div "Custom Actions" at bounding box center [588, 169] width 203 height 12
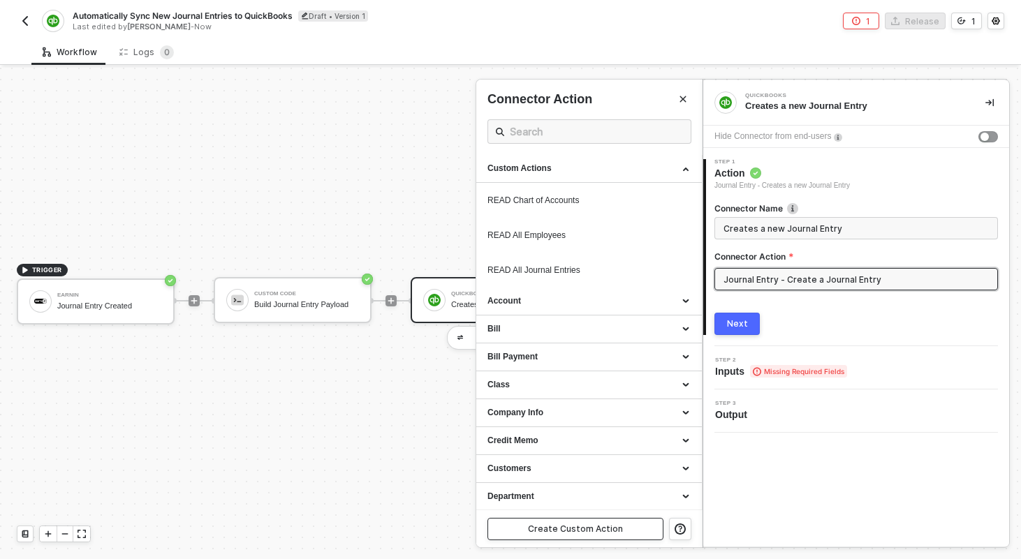
click at [603, 525] on div "Create Custom Action" at bounding box center [575, 529] width 95 height 11
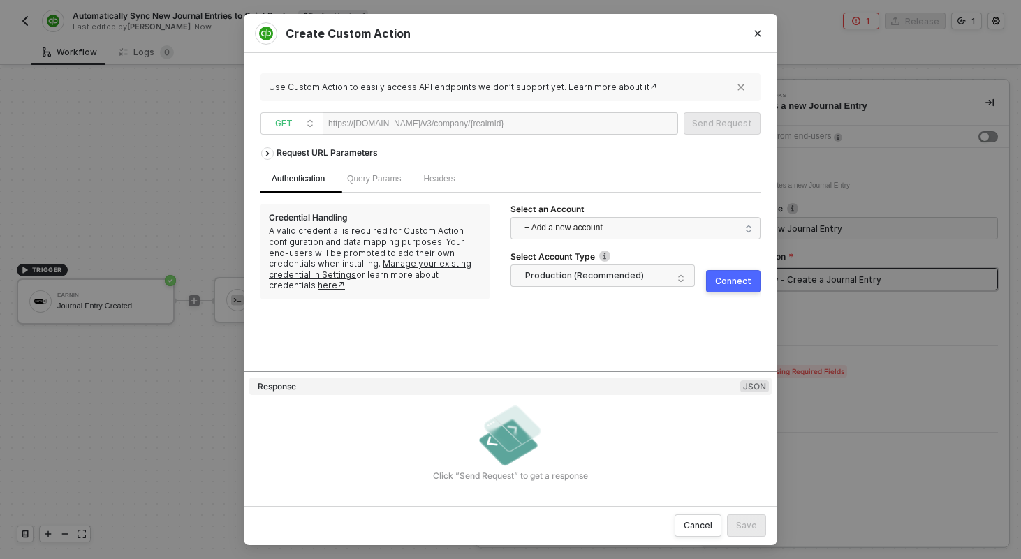
click at [560, 124] on div at bounding box center [547, 124] width 86 height 22
click at [757, 33] on icon "Close" at bounding box center [758, 34] width 6 height 6
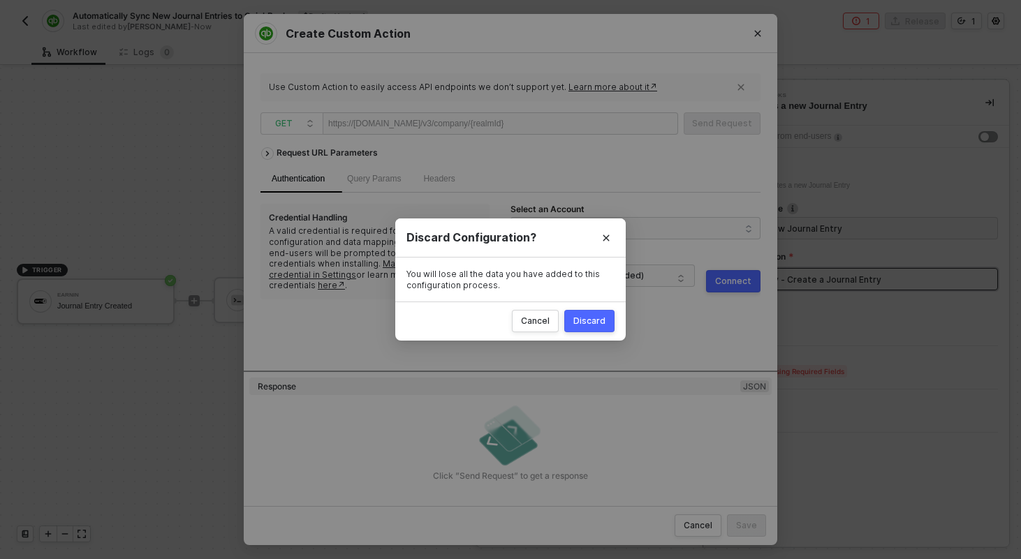
click at [589, 330] on button "Discard" at bounding box center [589, 321] width 50 height 22
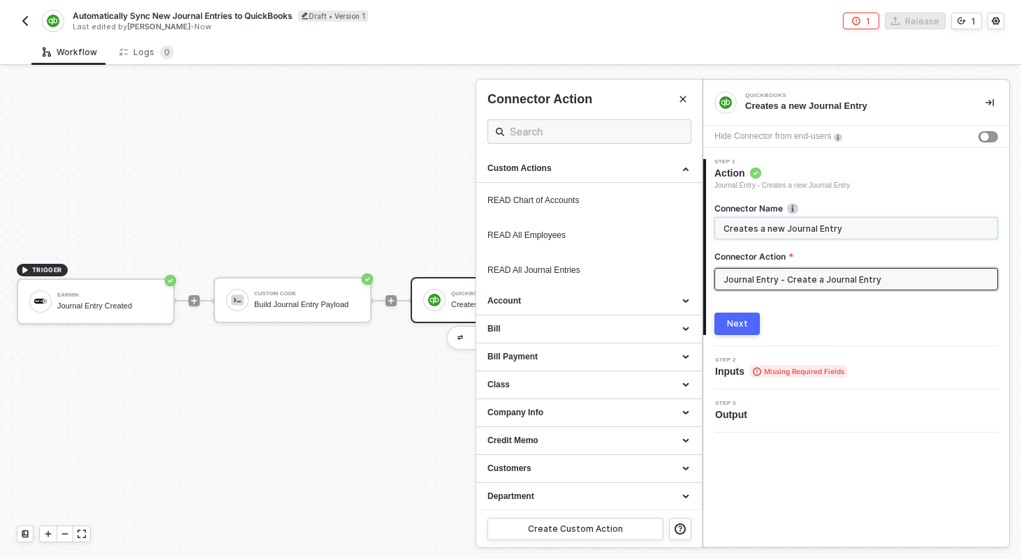
click at [772, 223] on input "Creates a new Journal Entry" at bounding box center [854, 228] width 263 height 15
type input "CREATE Journal Entry"
click at [749, 334] on button "Next" at bounding box center [736, 324] width 45 height 22
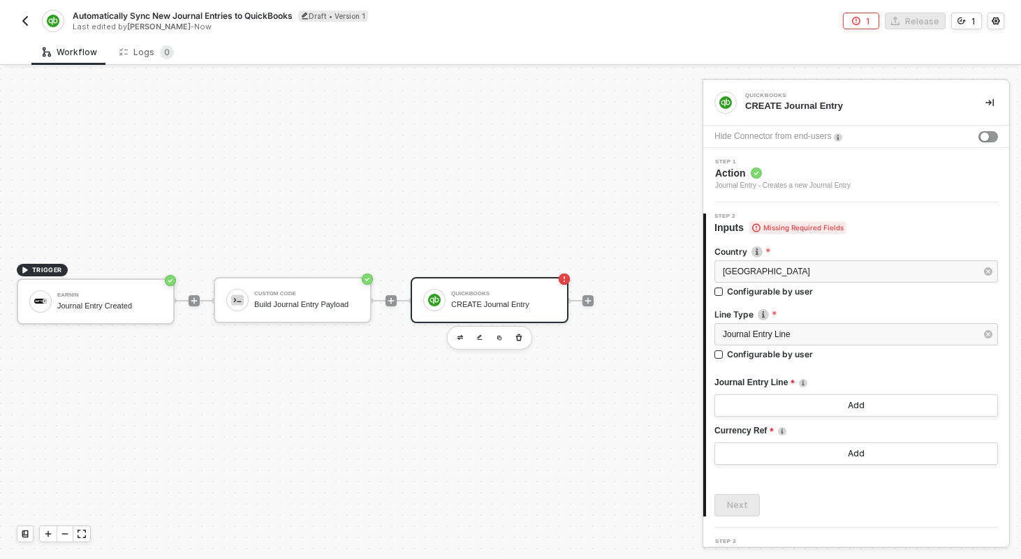
scroll to position [24, 0]
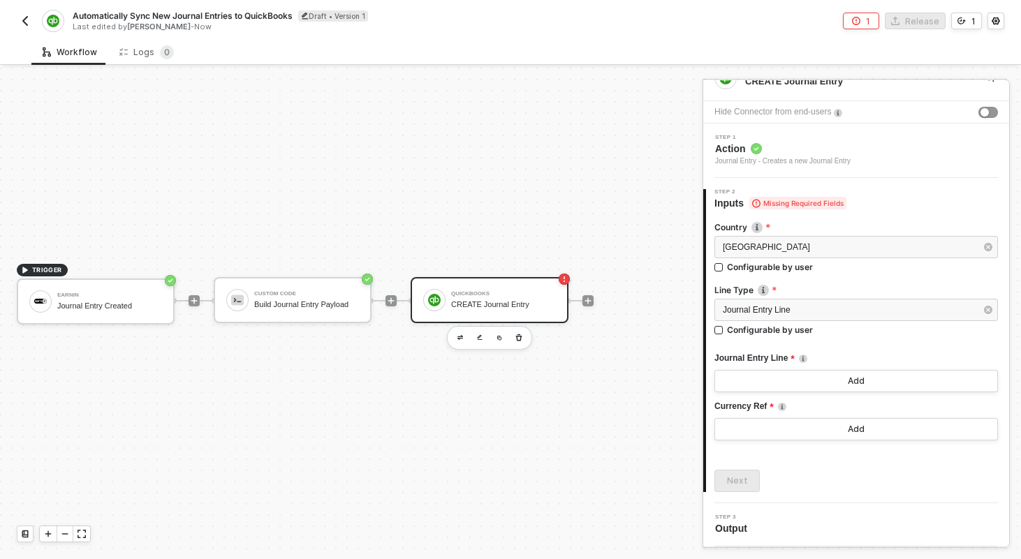
click at [603, 440] on div "TRIGGER Earnin Journal Entry Created Custom Code Build Journal Entry Payload Qu…" at bounding box center [348, 300] width 696 height 517
click at [40, 15] on div "Automatically Sync New Journal Entries to QuickBooks Draft • Version 1 Last edi…" at bounding box center [264, 21] width 494 height 22
click at [25, 20] on img "button" at bounding box center [25, 20] width 11 height 11
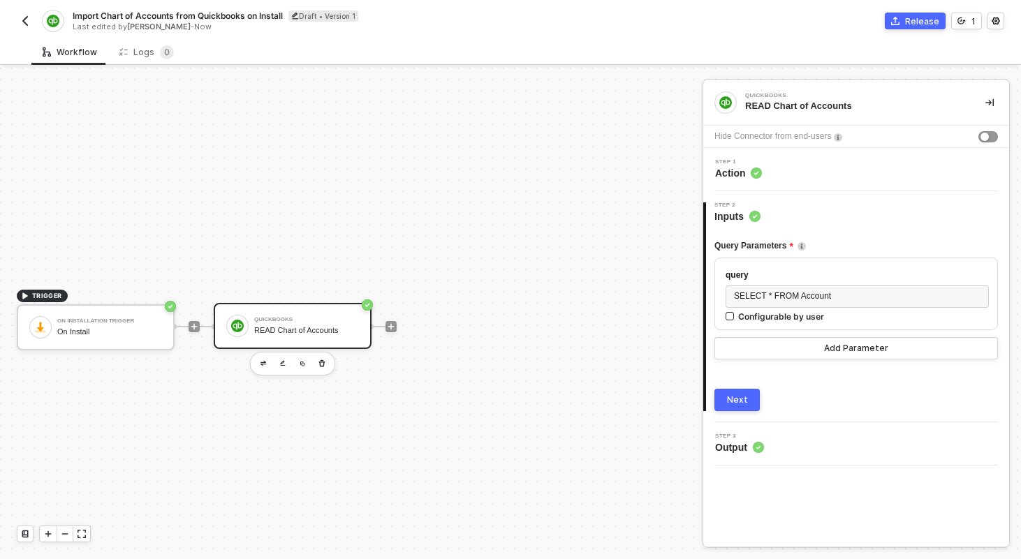
scroll to position [26, 0]
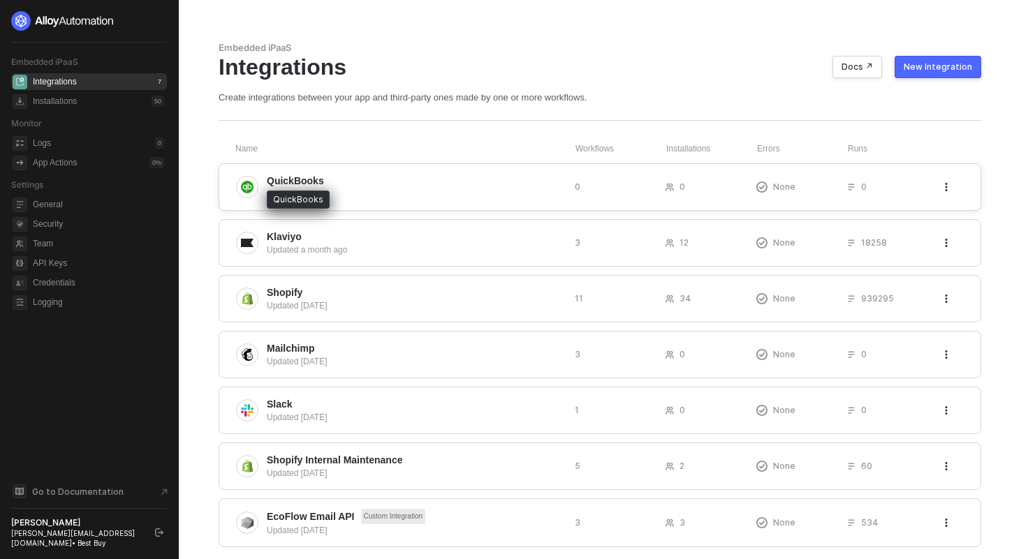
click at [301, 175] on span "QuickBooks" at bounding box center [295, 181] width 57 height 14
